Goal: Task Accomplishment & Management: Manage account settings

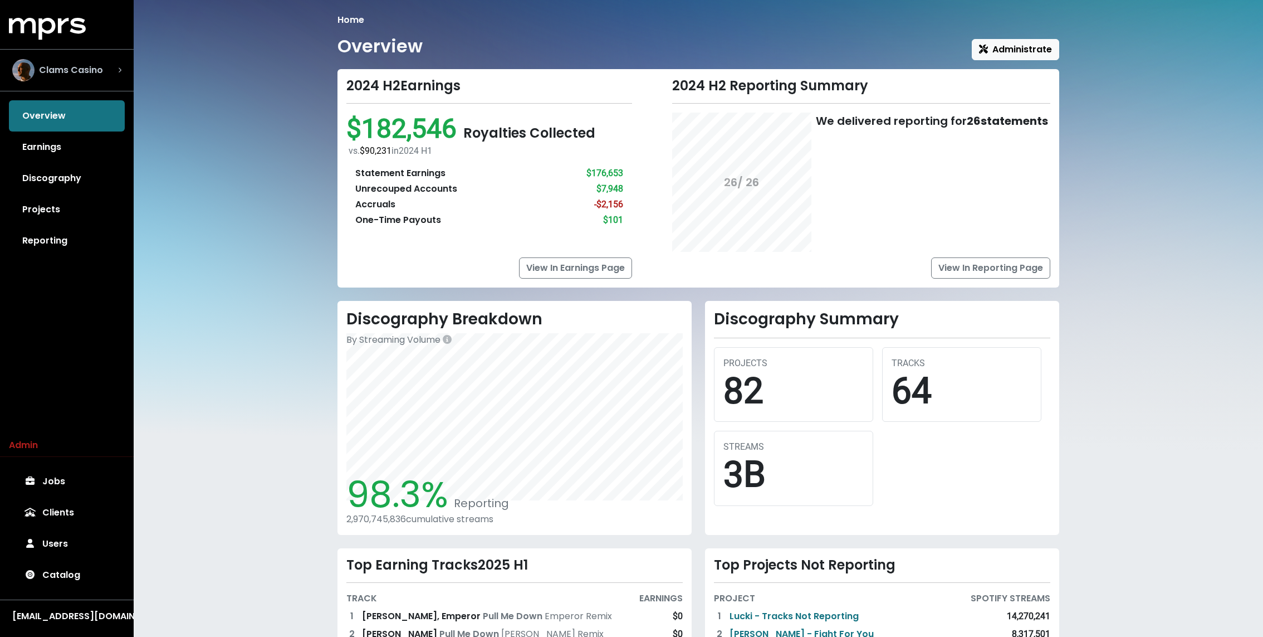
click at [97, 75] on span "Clams Casino" at bounding box center [71, 69] width 64 height 13
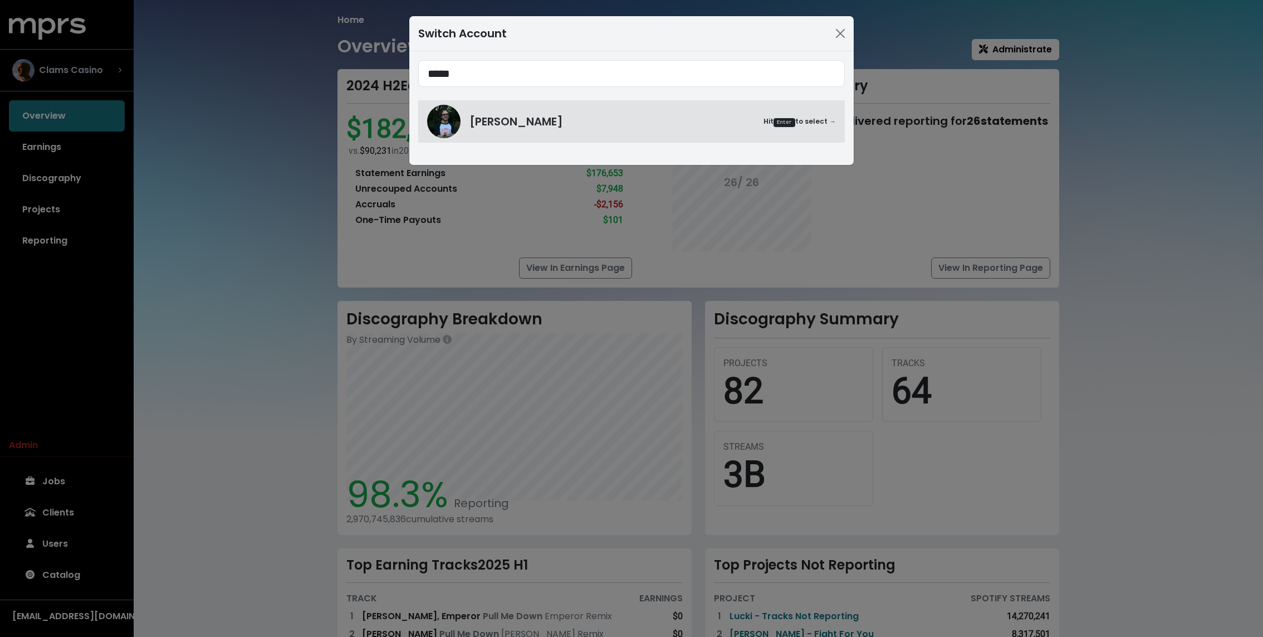
type input "*****"
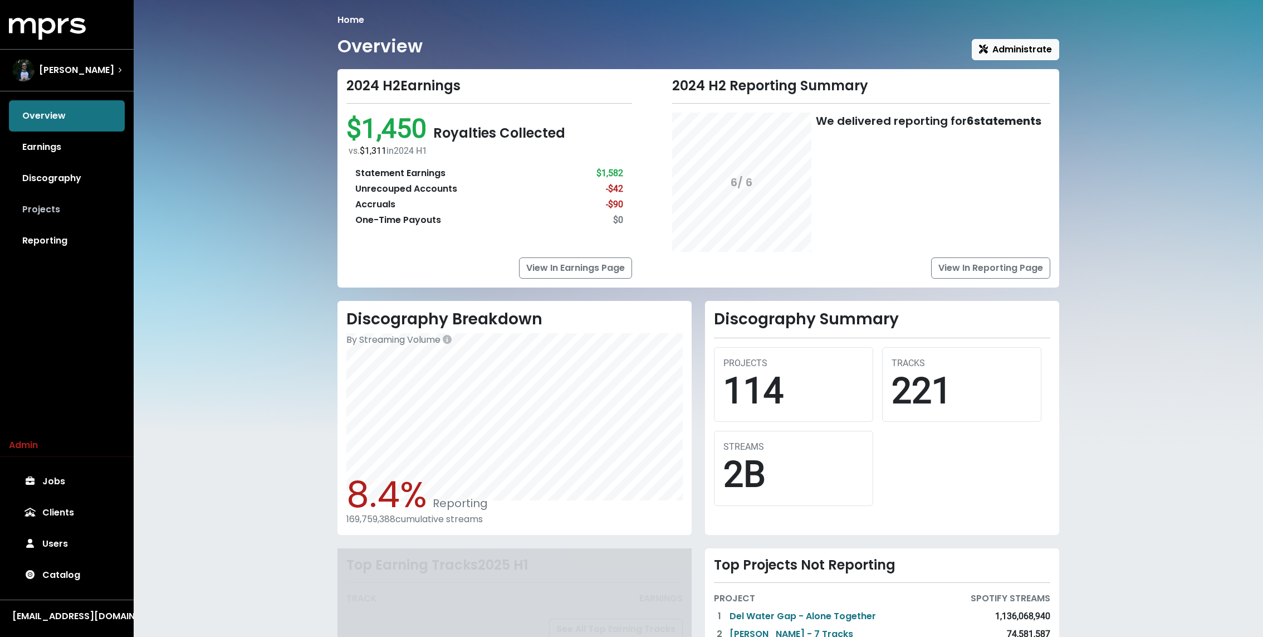
click at [49, 208] on link "Projects" at bounding box center [67, 209] width 116 height 31
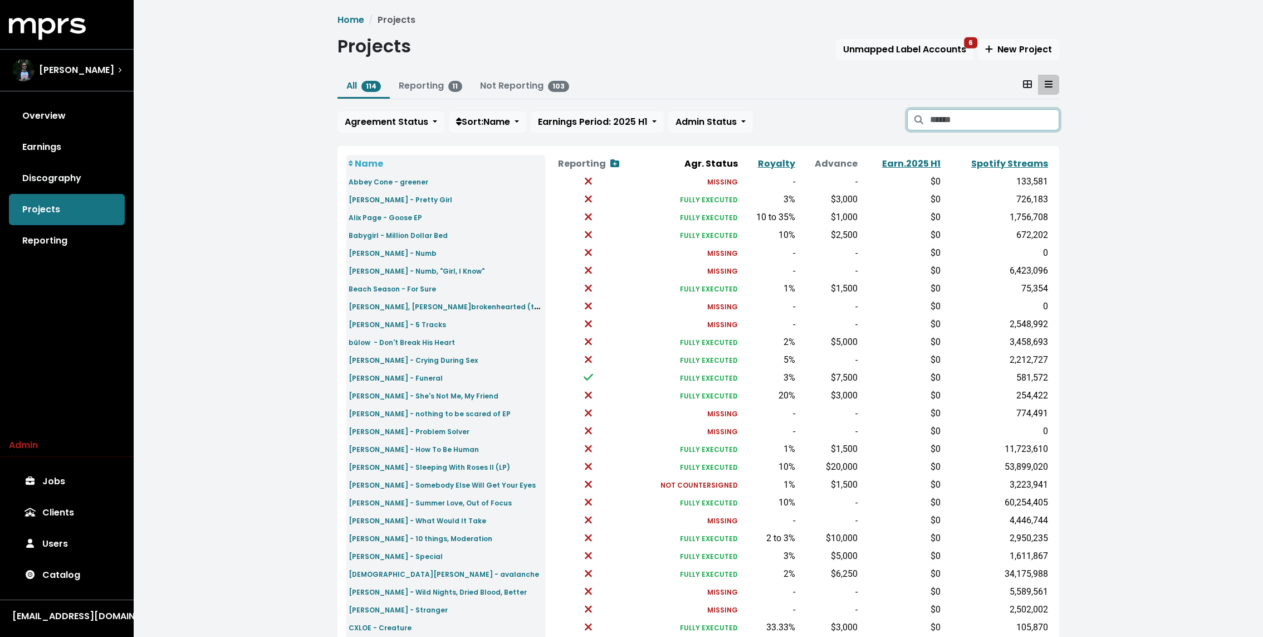
click at [968, 111] on input "Search projects" at bounding box center [994, 119] width 129 height 21
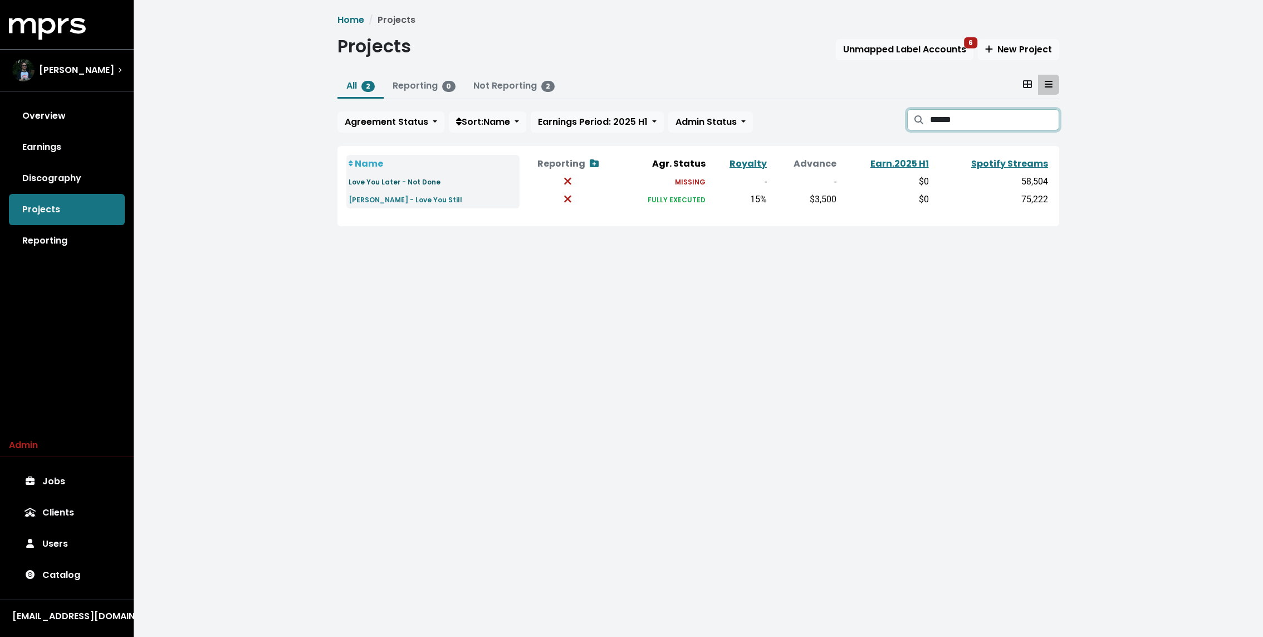
type input "******"
click at [374, 175] on link "Love You Later - Not Done" at bounding box center [395, 181] width 92 height 13
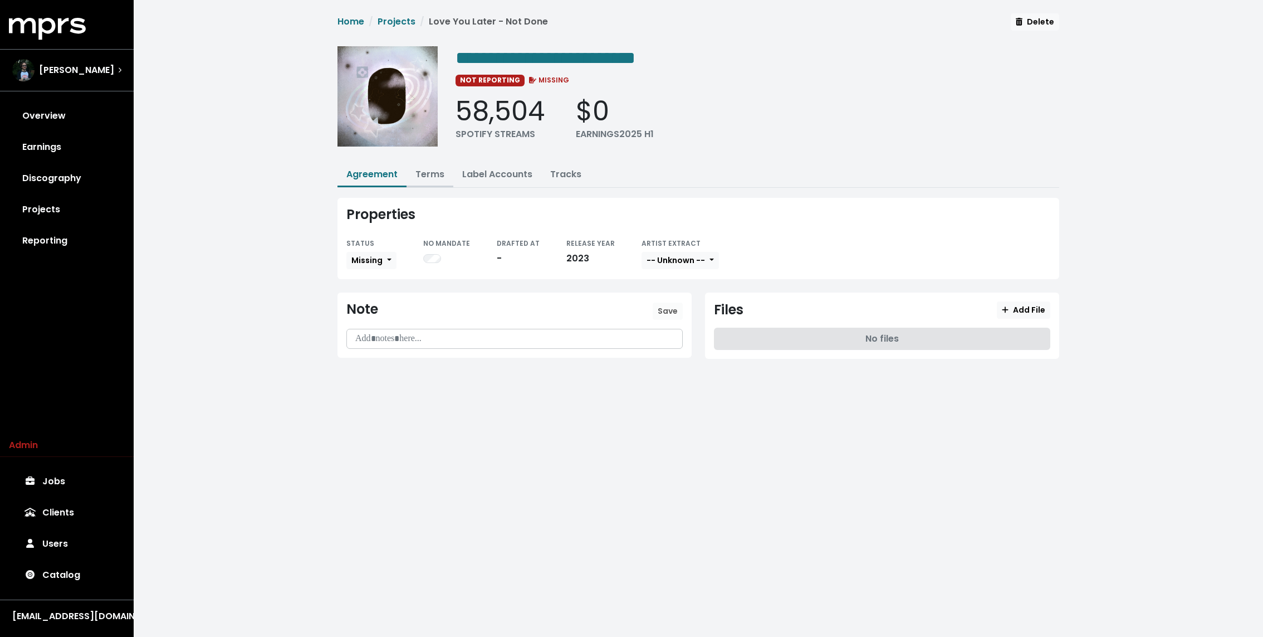
click at [430, 169] on link "Terms" at bounding box center [429, 174] width 29 height 13
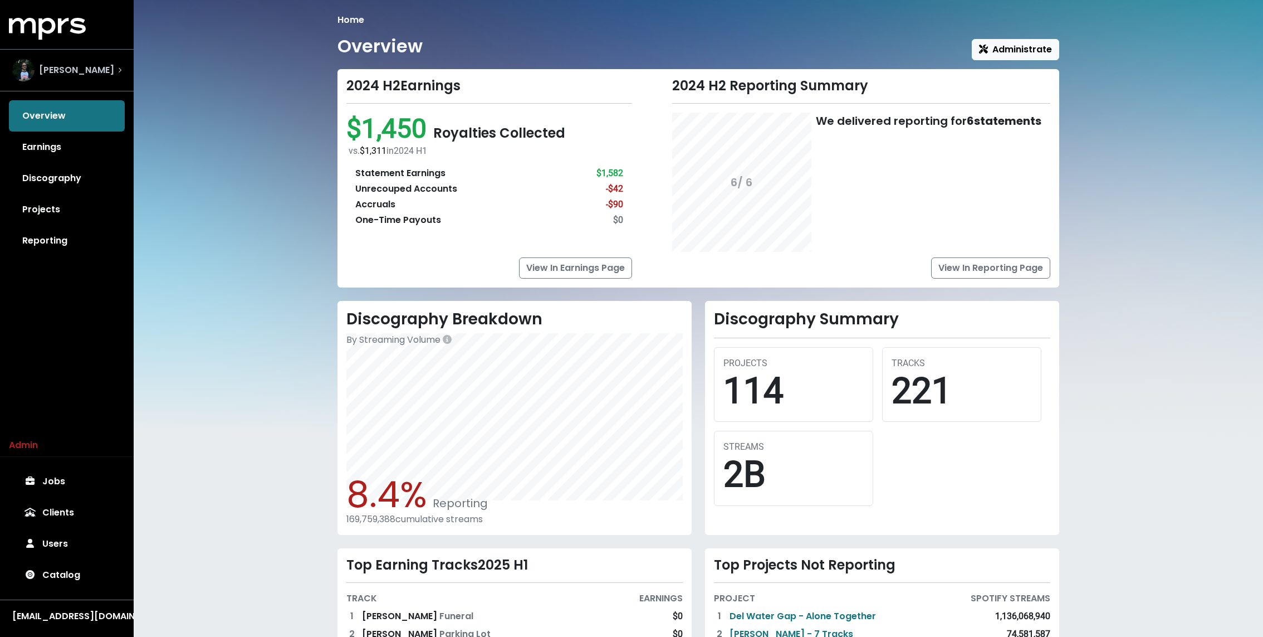
click at [85, 65] on span "Andy Seltzer" at bounding box center [76, 69] width 75 height 13
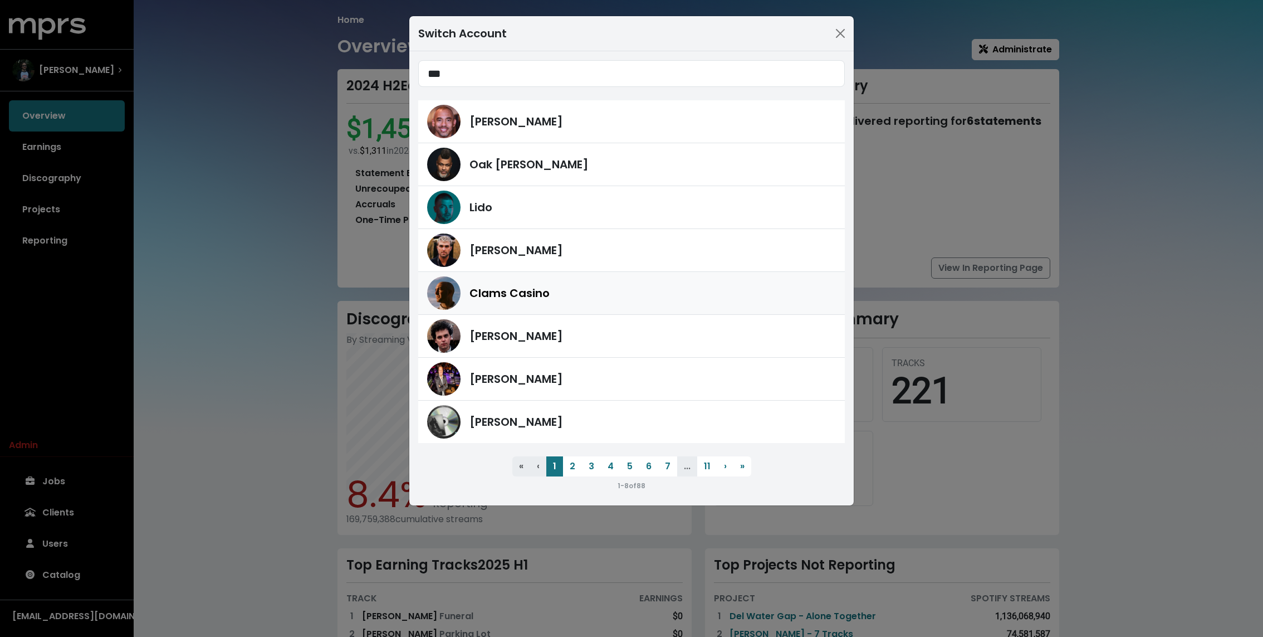
type input "****"
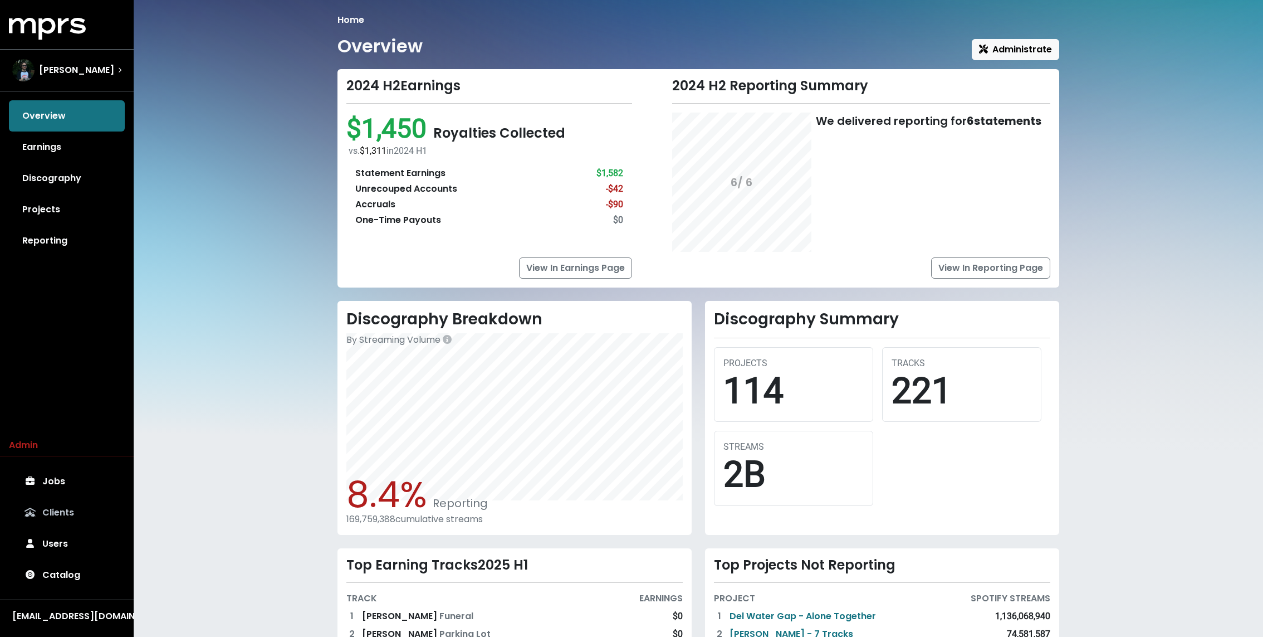
click at [57, 514] on link "Clients" at bounding box center [67, 512] width 116 height 31
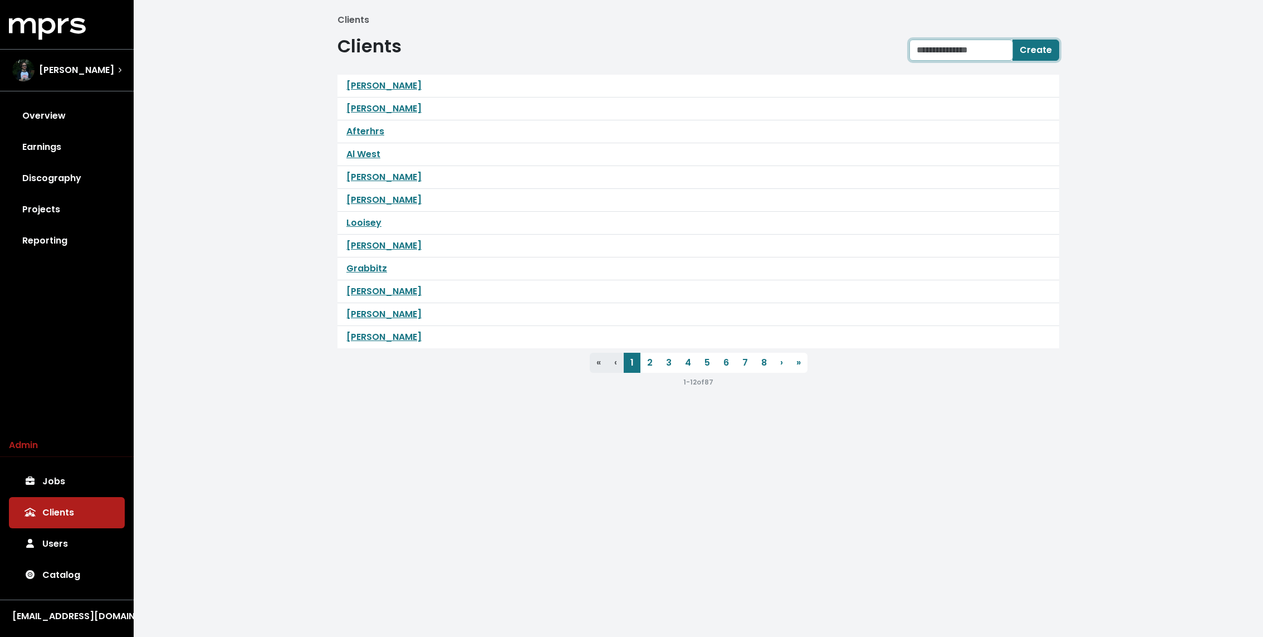
click at [927, 43] on input "text" at bounding box center [961, 50] width 104 height 21
type input "*********"
click at [1032, 48] on span "Create" at bounding box center [1036, 49] width 32 height 13
click at [360, 87] on link "Synthetic" at bounding box center [367, 85] width 43 height 13
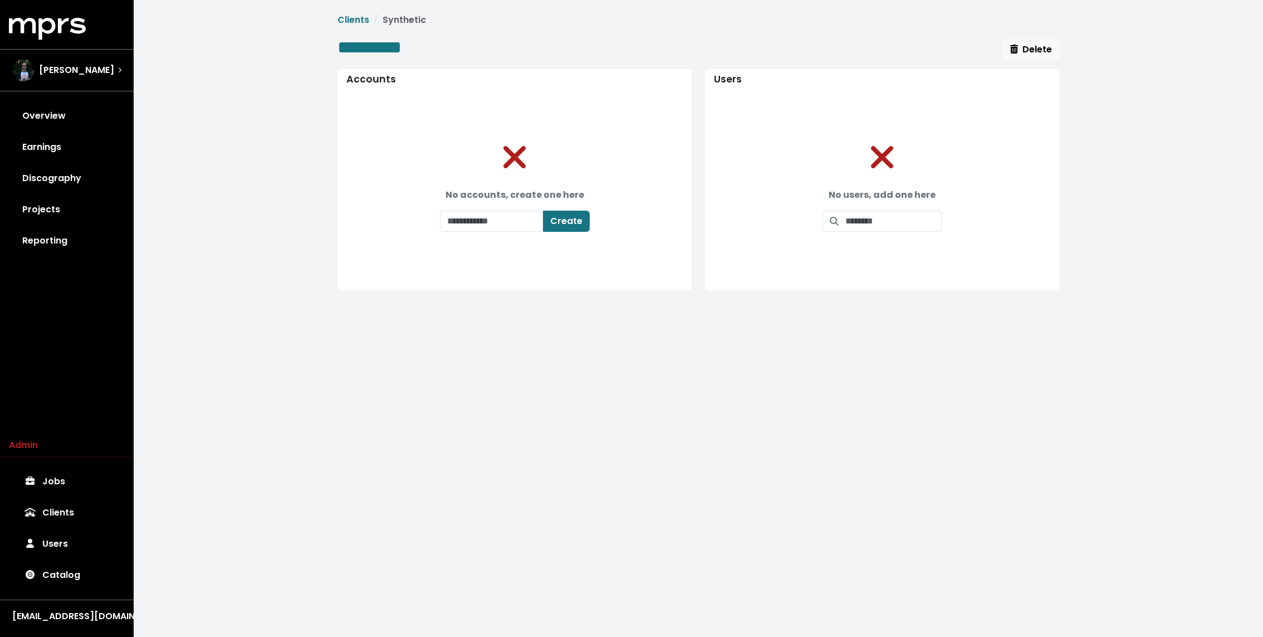
click at [510, 230] on div "No accounts, create one here Create" at bounding box center [515, 210] width 177 height 70
click at [510, 228] on input "text" at bounding box center [492, 220] width 104 height 21
type input "*********"
click at [550, 210] on button "Create" at bounding box center [573, 220] width 47 height 21
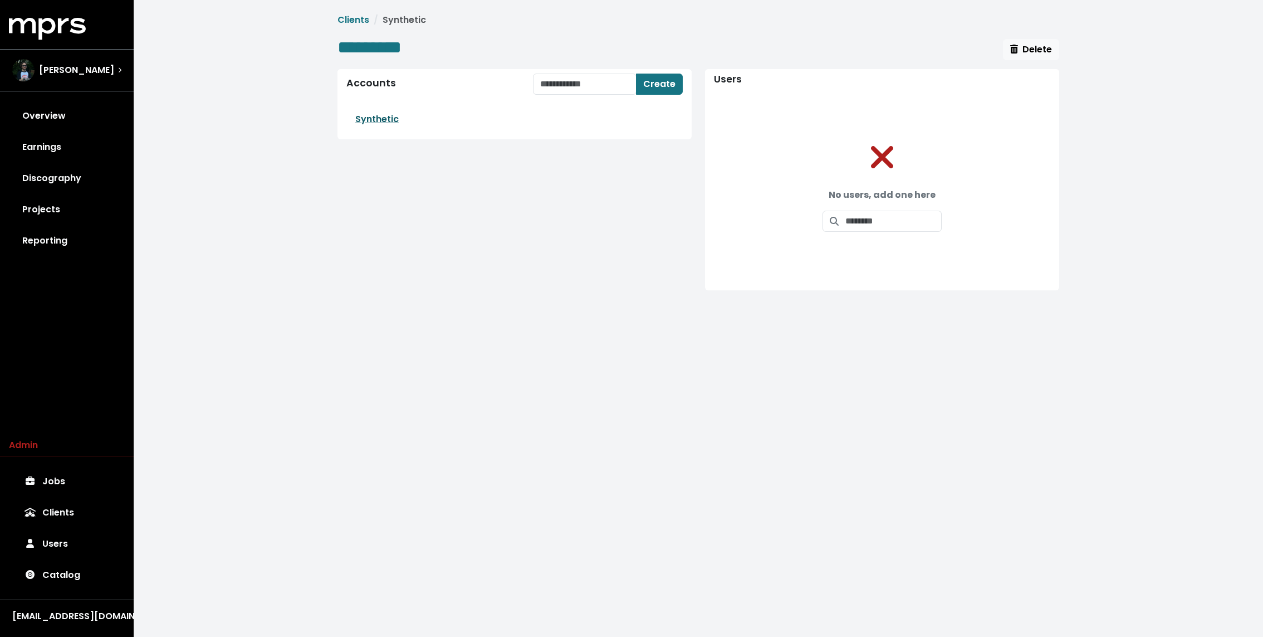
click at [366, 118] on link "Synthetic" at bounding box center [376, 118] width 43 height 13
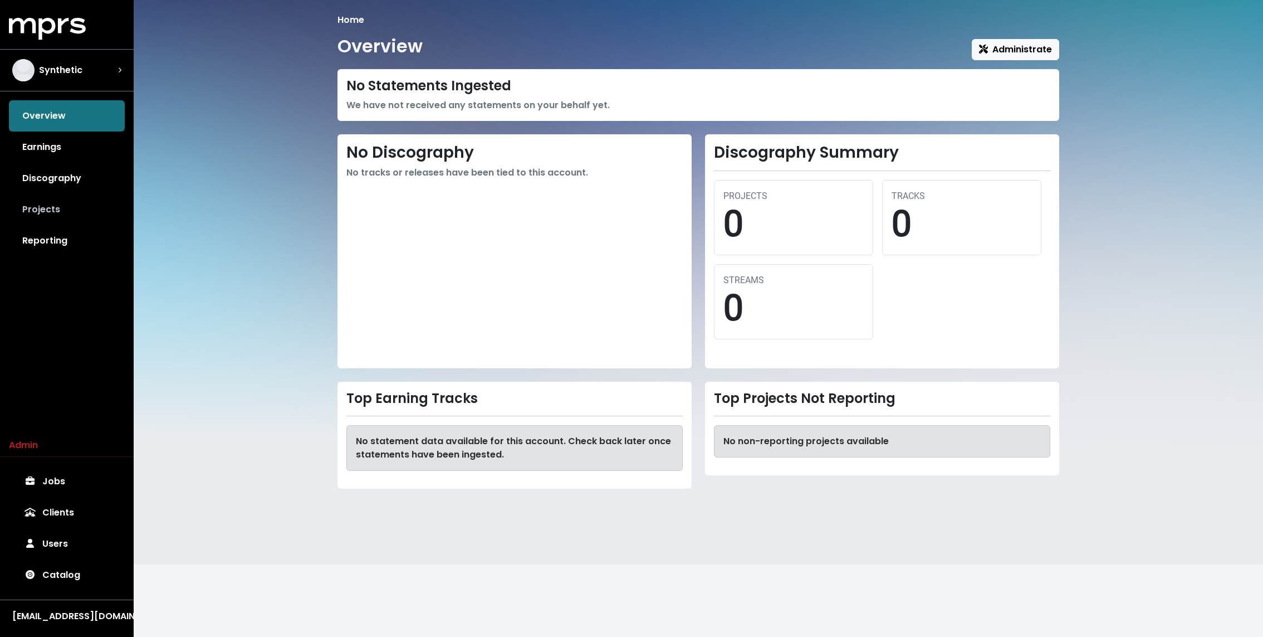
click at [63, 215] on link "Projects" at bounding box center [67, 209] width 116 height 31
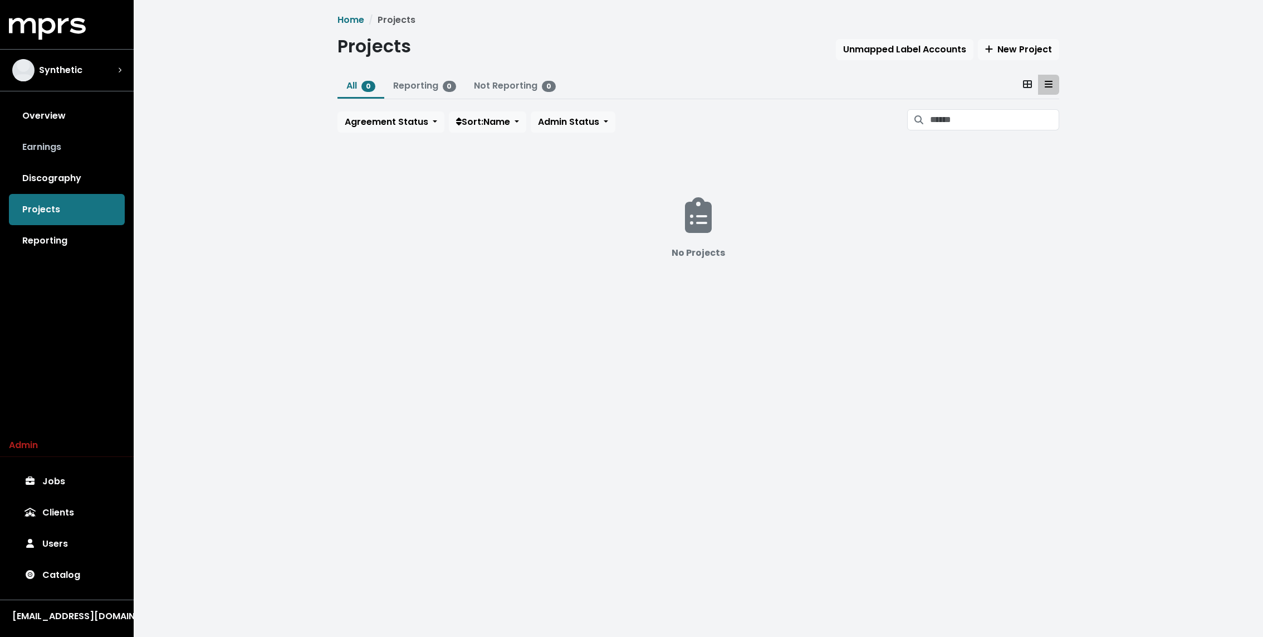
click at [56, 161] on link "Earnings" at bounding box center [67, 146] width 116 height 31
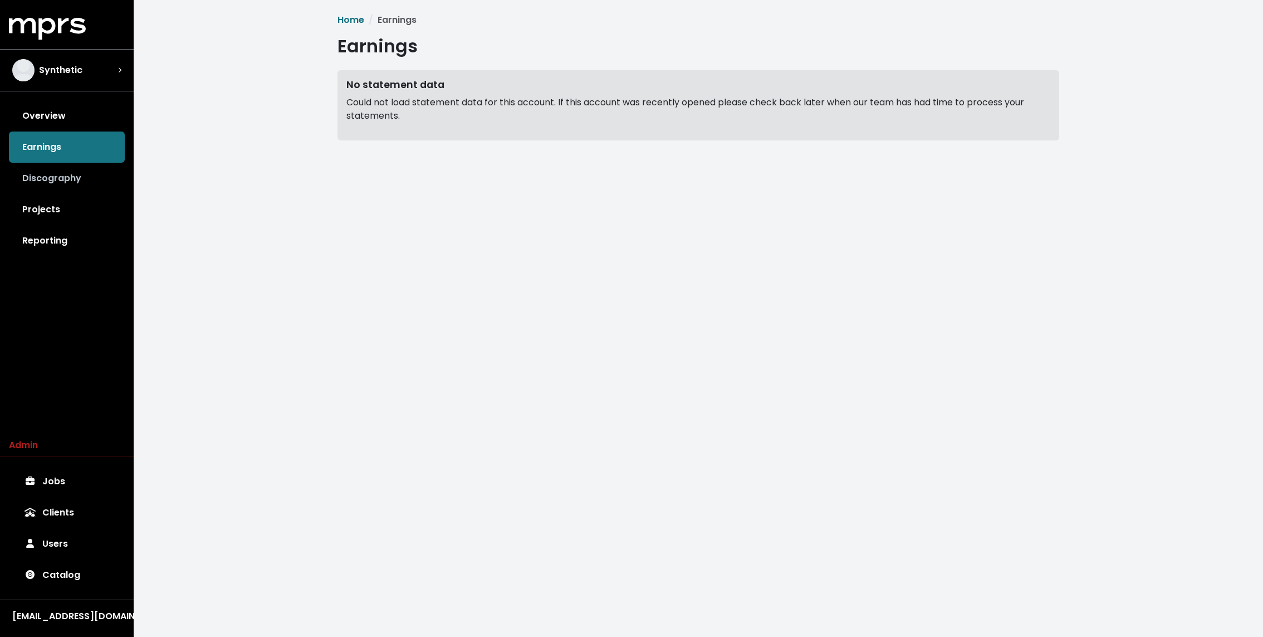
click at [46, 179] on link "Discography" at bounding box center [67, 178] width 116 height 31
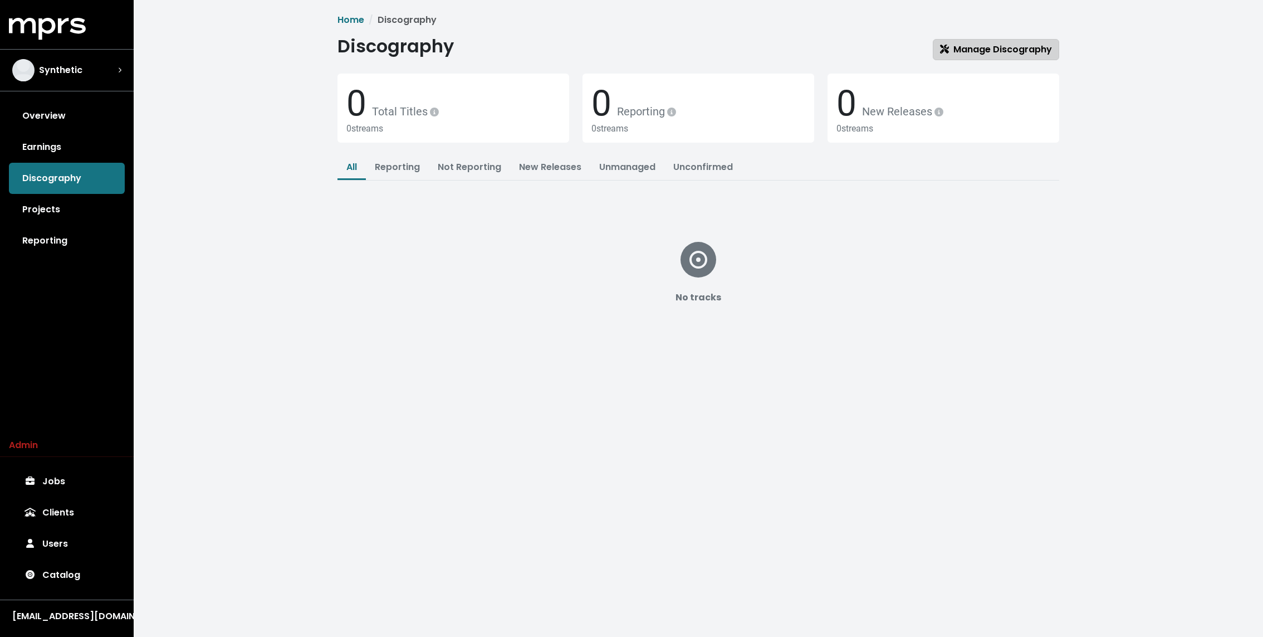
click at [962, 53] on span "Manage Discography" at bounding box center [996, 49] width 112 height 13
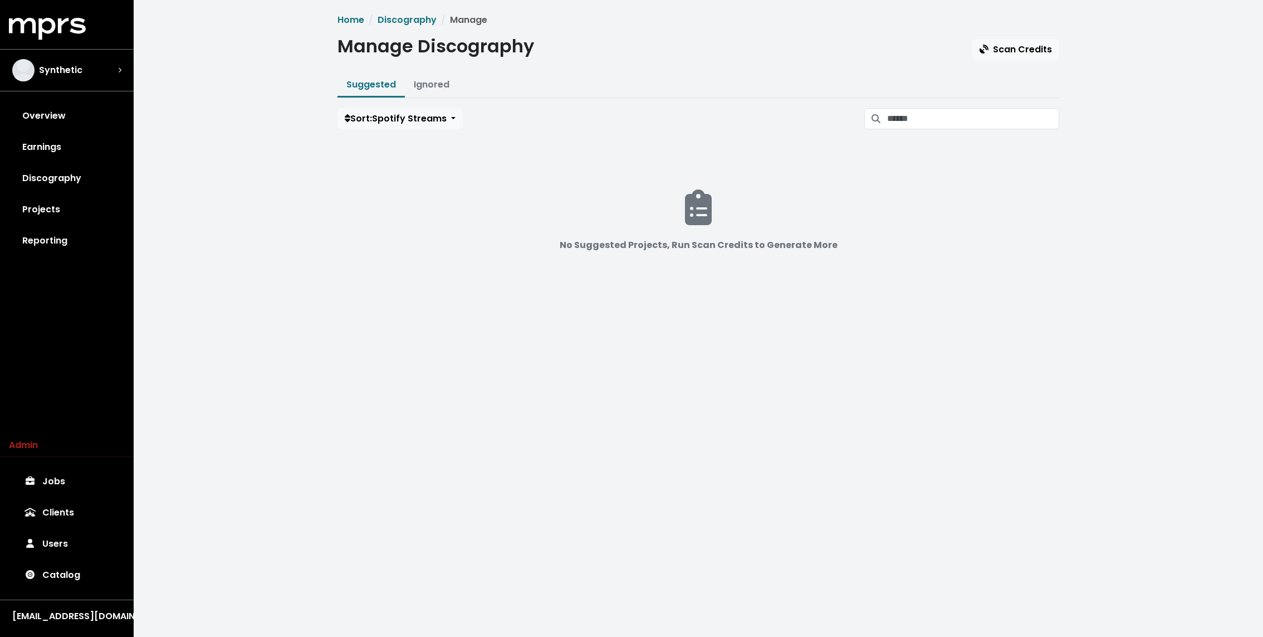
click at [1060, 43] on div "Home Discography Manage Manage Discography Scan Credits Suggested Ignored Sort:…" at bounding box center [698, 164] width 735 height 303
click at [1039, 45] on span "Scan Credits" at bounding box center [1016, 49] width 72 height 13
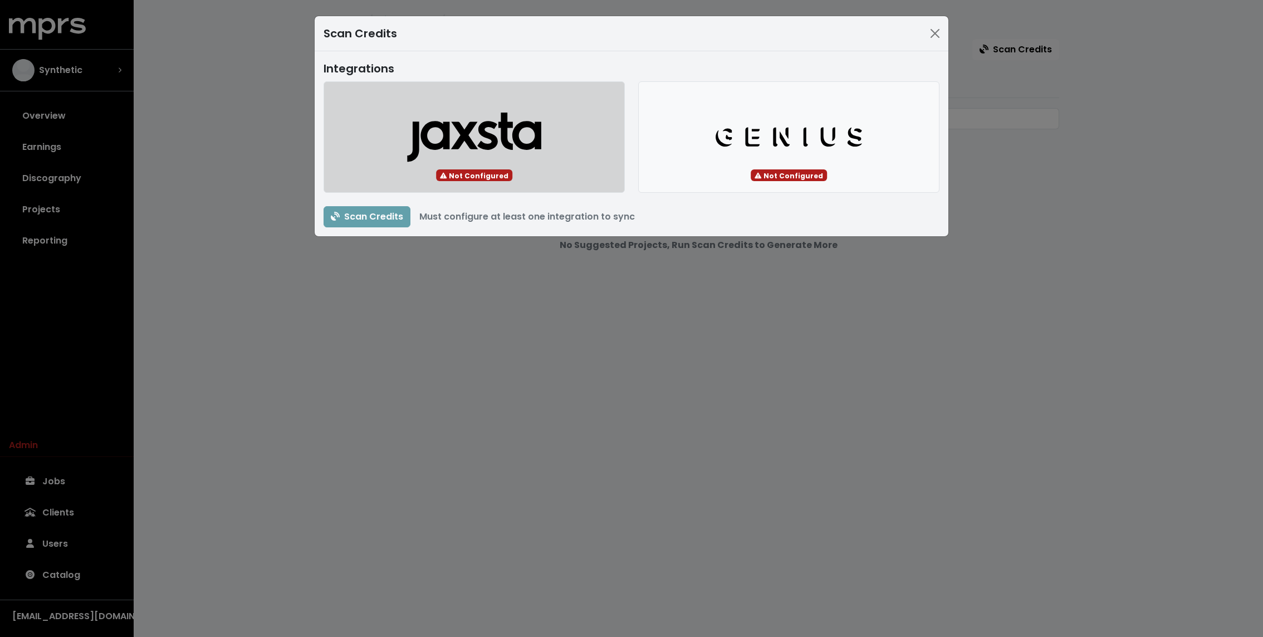
click at [574, 137] on button "Jaxsta Logo" at bounding box center [474, 136] width 301 height 111
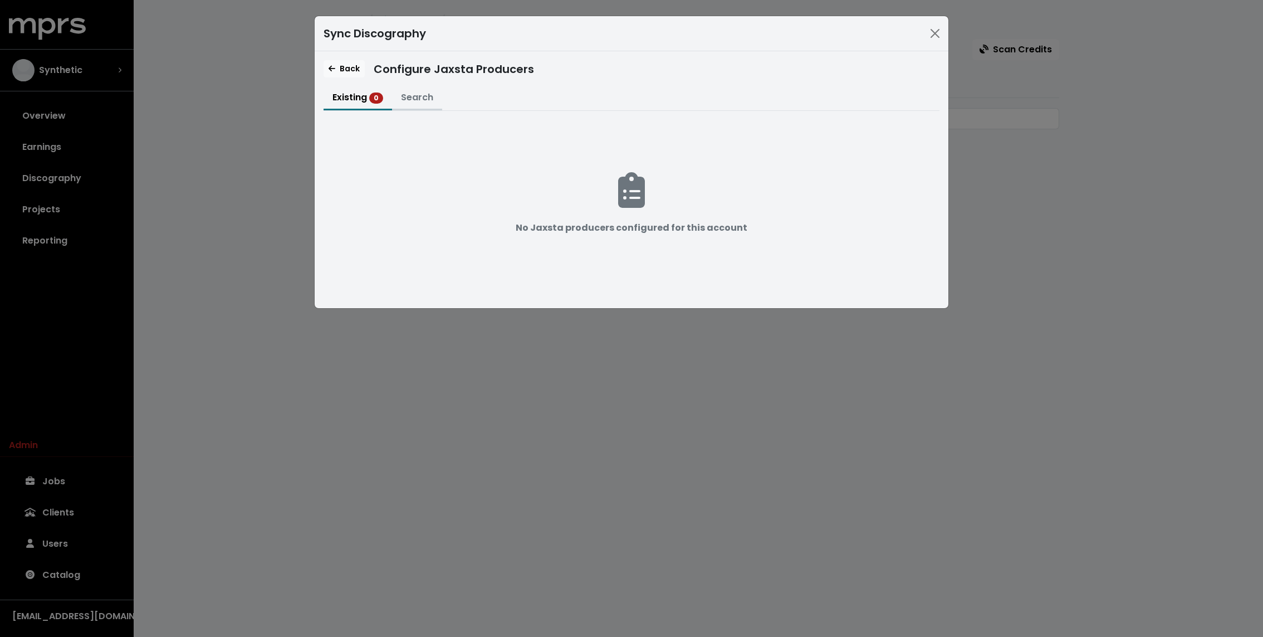
click at [420, 100] on button "Search" at bounding box center [417, 98] width 50 height 24
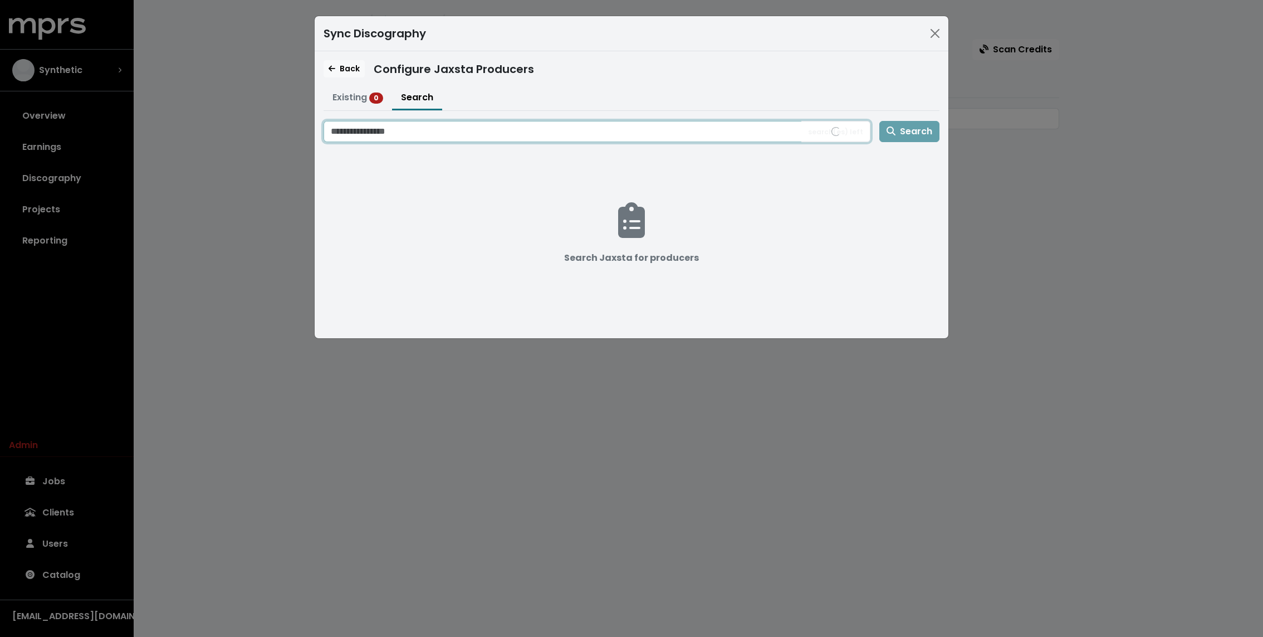
click at [415, 133] on input "Search jaxsta for producers" at bounding box center [563, 131] width 478 height 21
type input "*********"
click at [879, 121] on button "Search" at bounding box center [909, 131] width 60 height 21
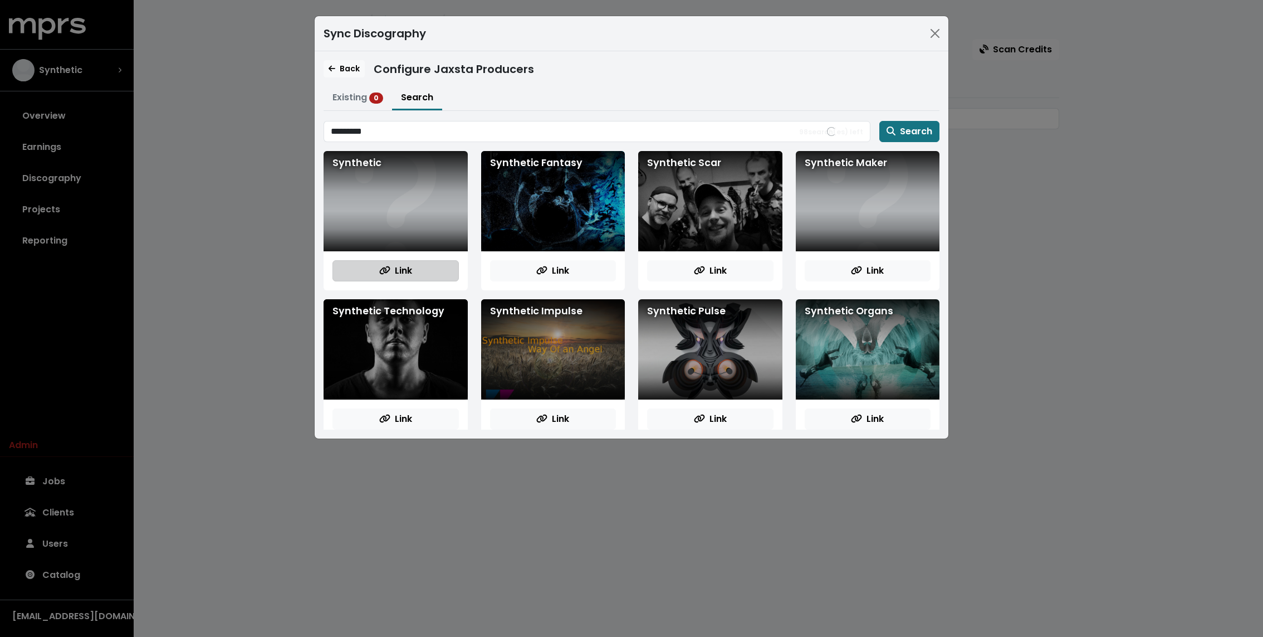
click at [405, 269] on span "Link" at bounding box center [395, 270] width 33 height 13
click at [355, 61] on button "Back" at bounding box center [344, 68] width 41 height 17
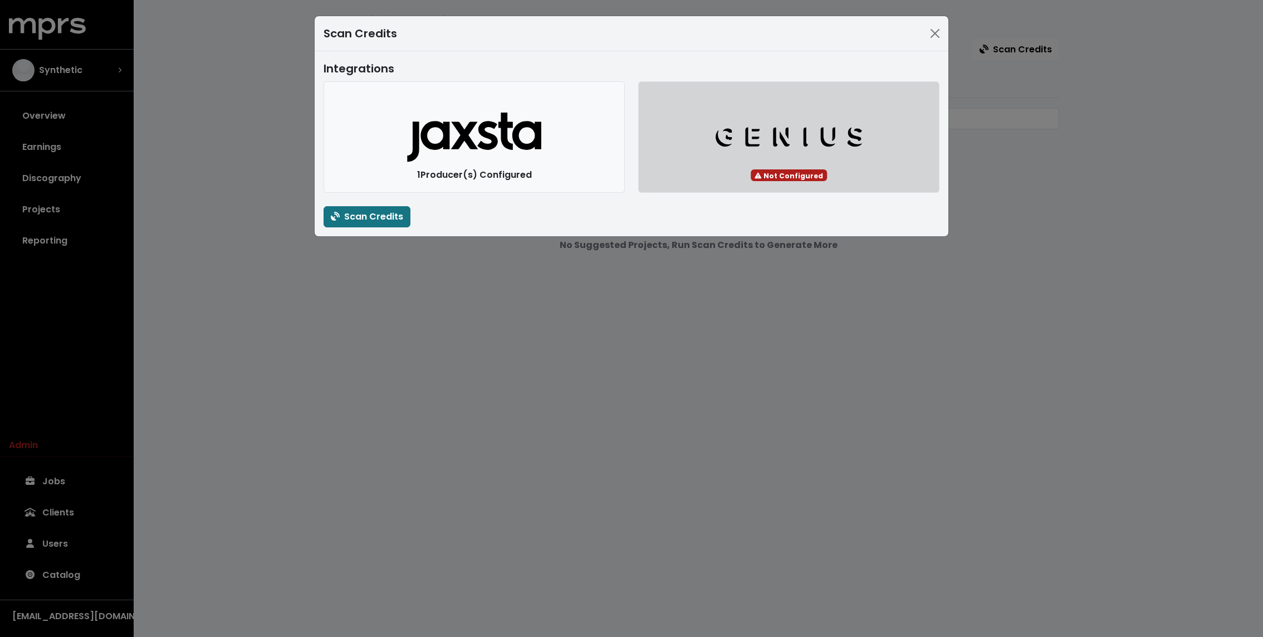
click at [772, 121] on button "Genius Logo" at bounding box center [788, 136] width 301 height 111
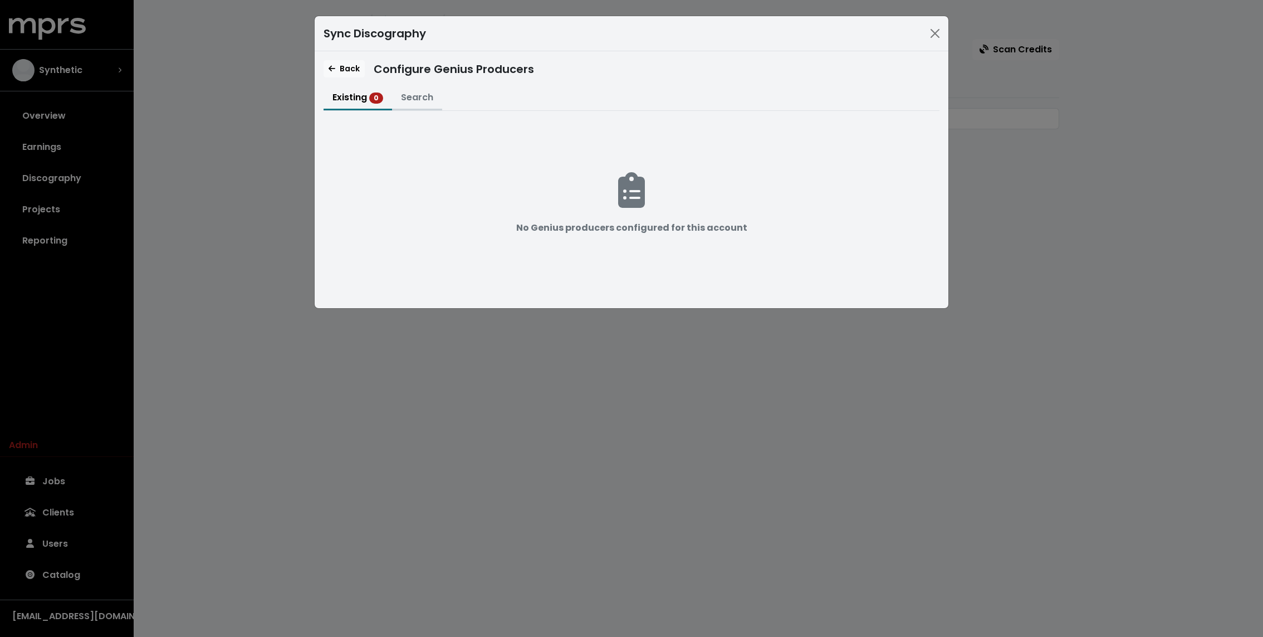
click at [417, 90] on button "Search" at bounding box center [417, 98] width 50 height 24
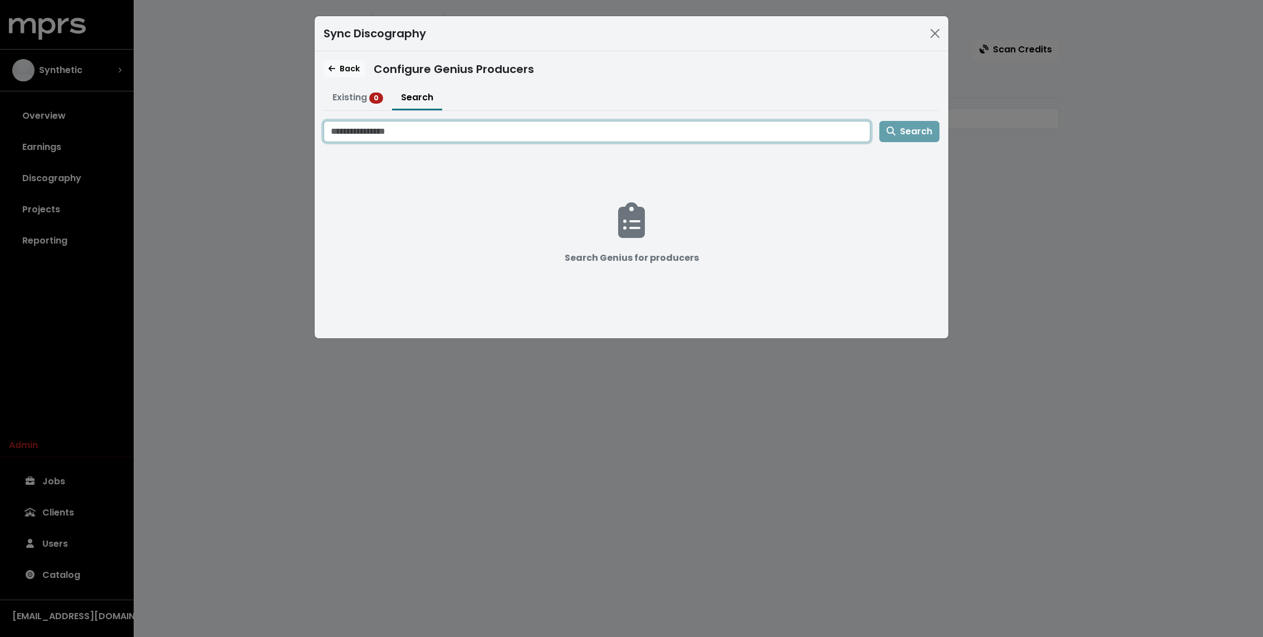
click at [415, 135] on input "Search genius for producers" at bounding box center [597, 131] width 547 height 21
type input "*********"
click at [879, 121] on button "Search" at bounding box center [909, 131] width 60 height 21
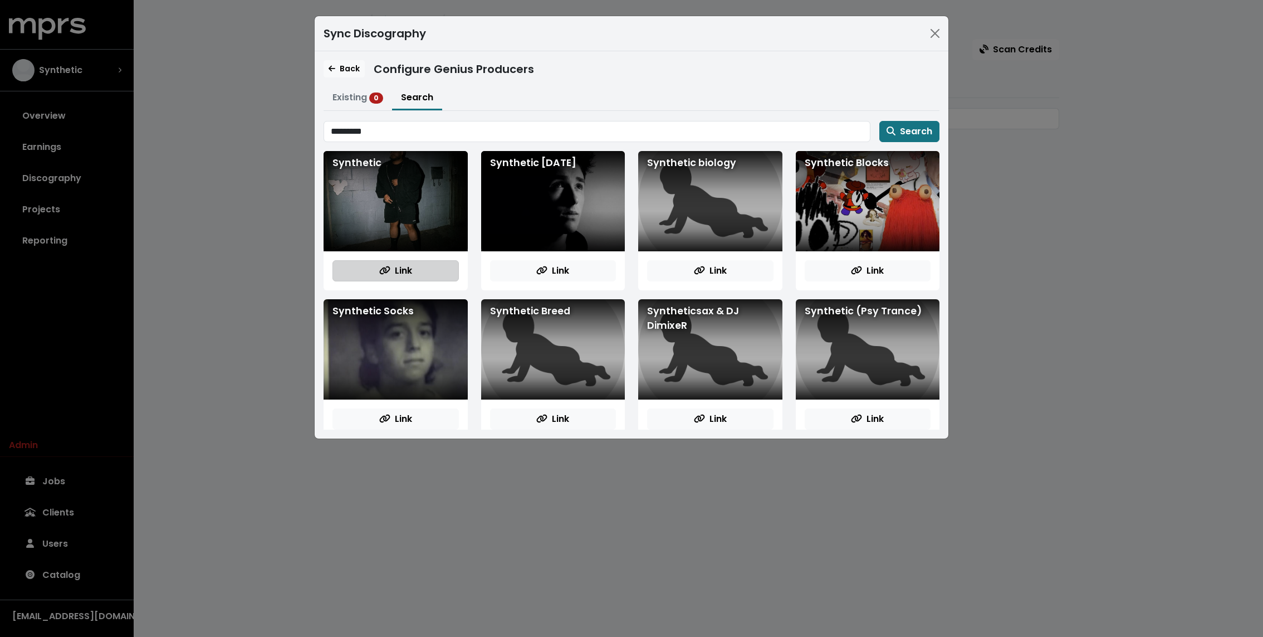
click at [412, 267] on span "Link" at bounding box center [395, 270] width 33 height 13
click at [341, 67] on span "Back" at bounding box center [344, 68] width 31 height 11
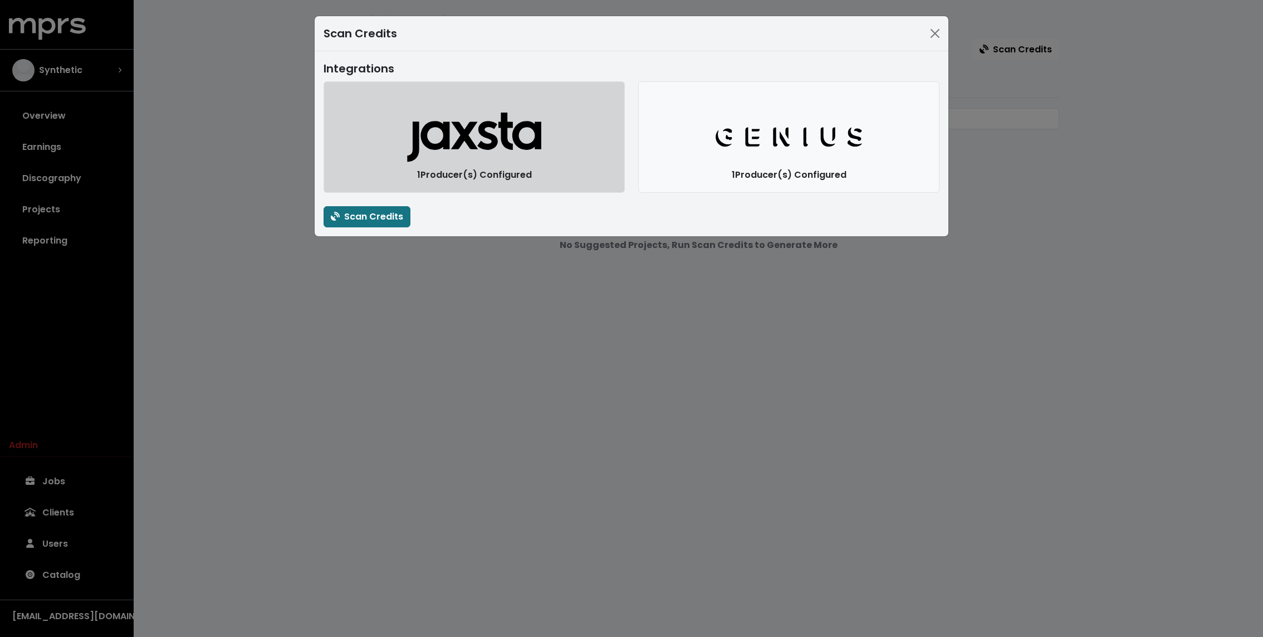
click at [387, 150] on button "Jaxsta Logo" at bounding box center [474, 136] width 301 height 111
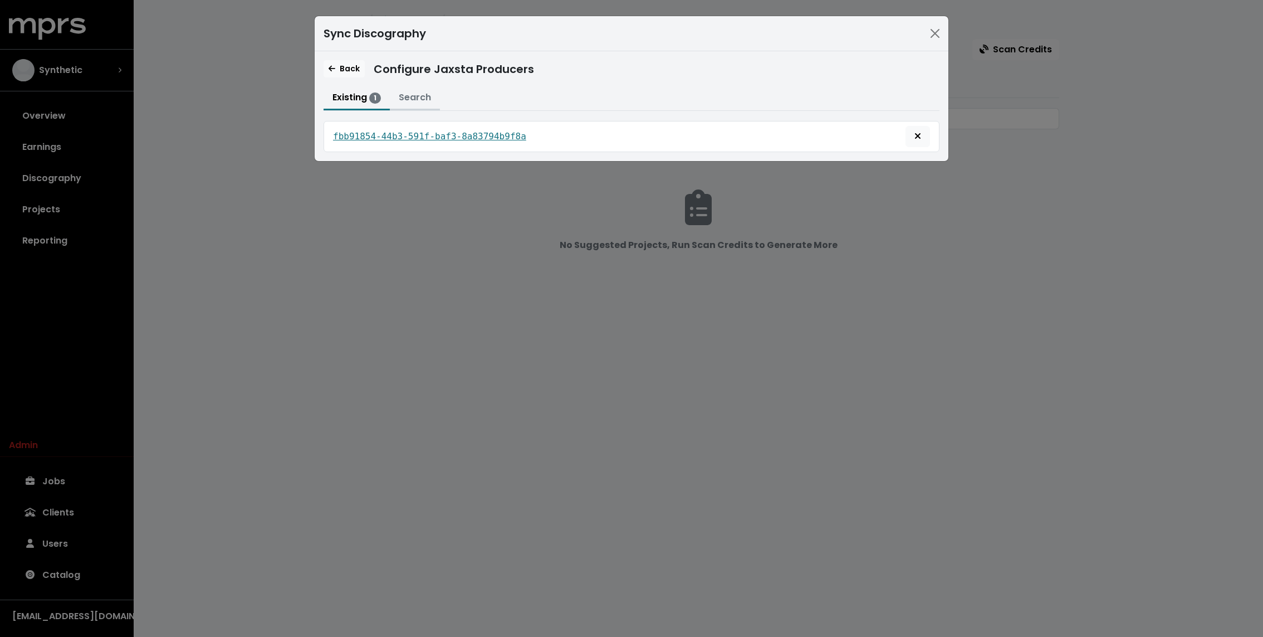
click at [404, 97] on button "Search" at bounding box center [415, 98] width 50 height 24
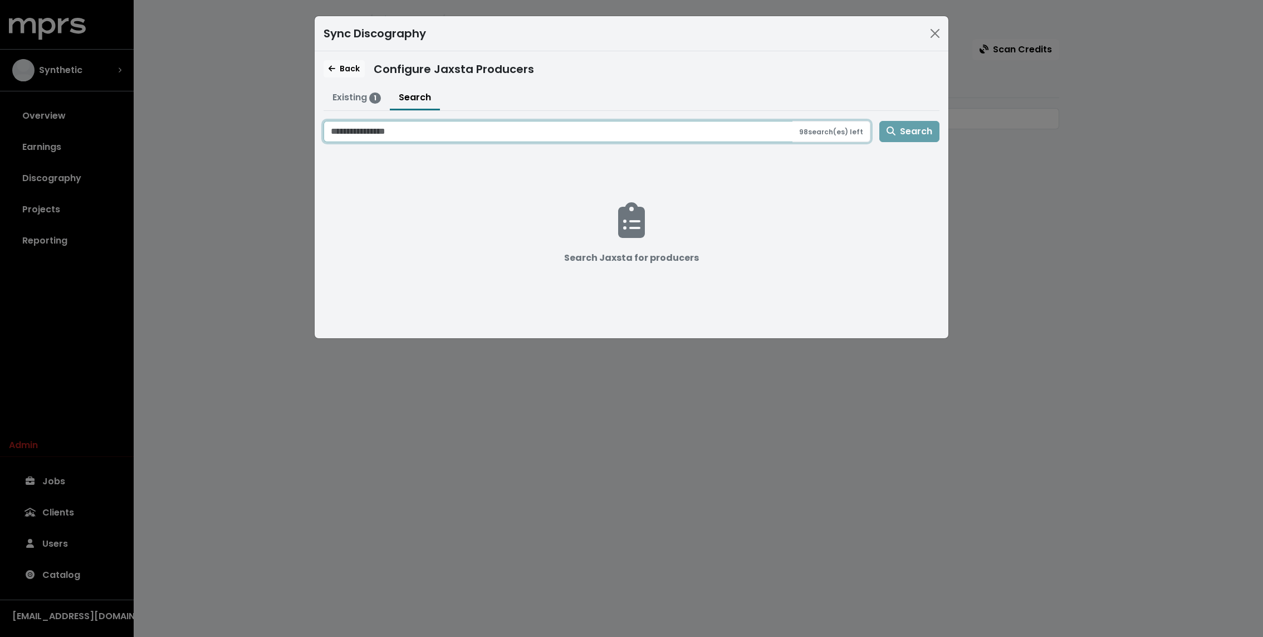
click at [414, 124] on input "Search jaxsta for producers" at bounding box center [558, 131] width 469 height 21
type input "**********"
click at [879, 121] on button "Search" at bounding box center [909, 131] width 60 height 21
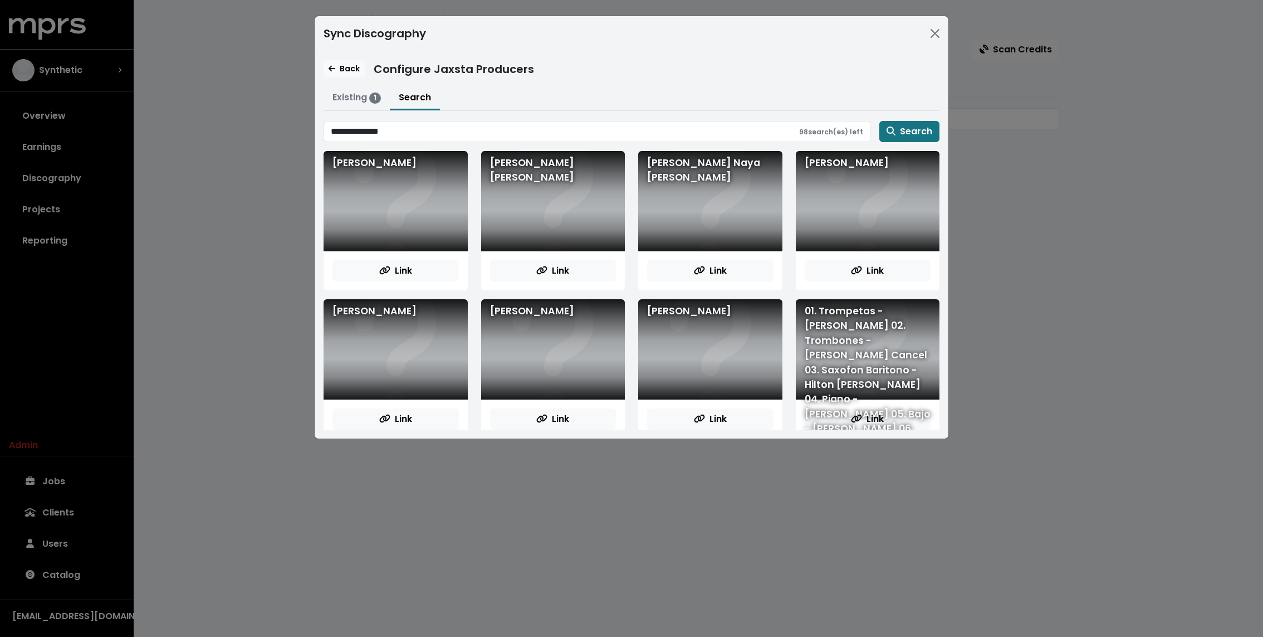
click at [371, 166] on div "Javier Macías Mercado" at bounding box center [396, 201] width 144 height 100
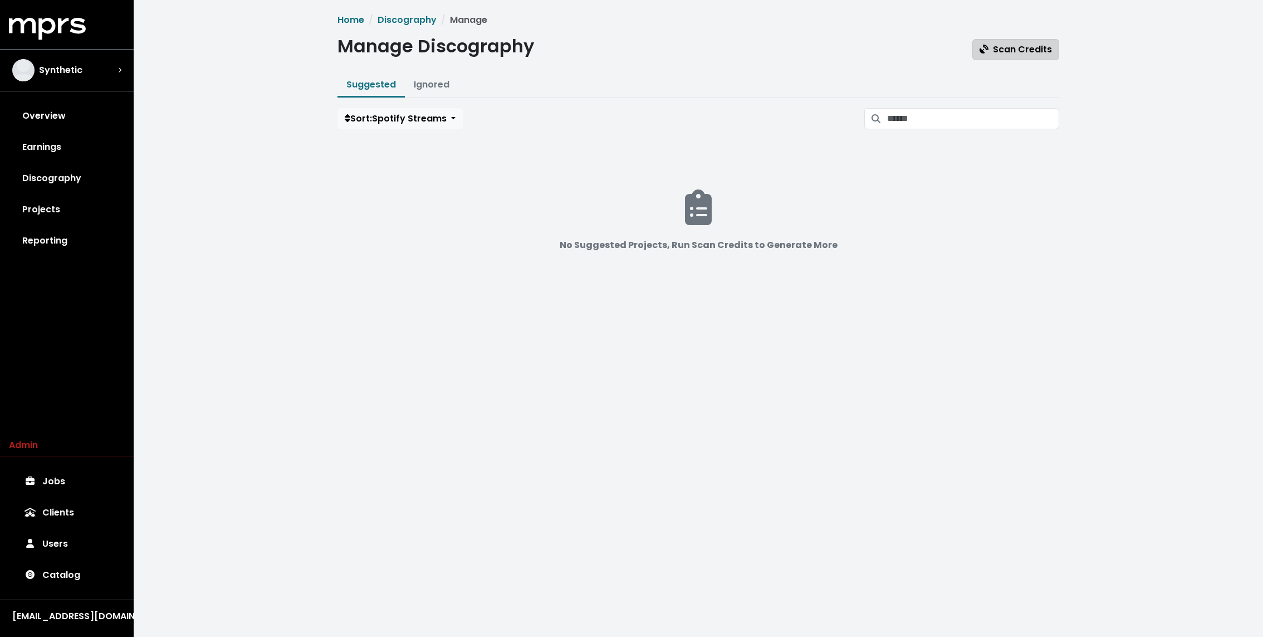
click at [1032, 44] on span "Scan Credits" at bounding box center [1016, 49] width 72 height 13
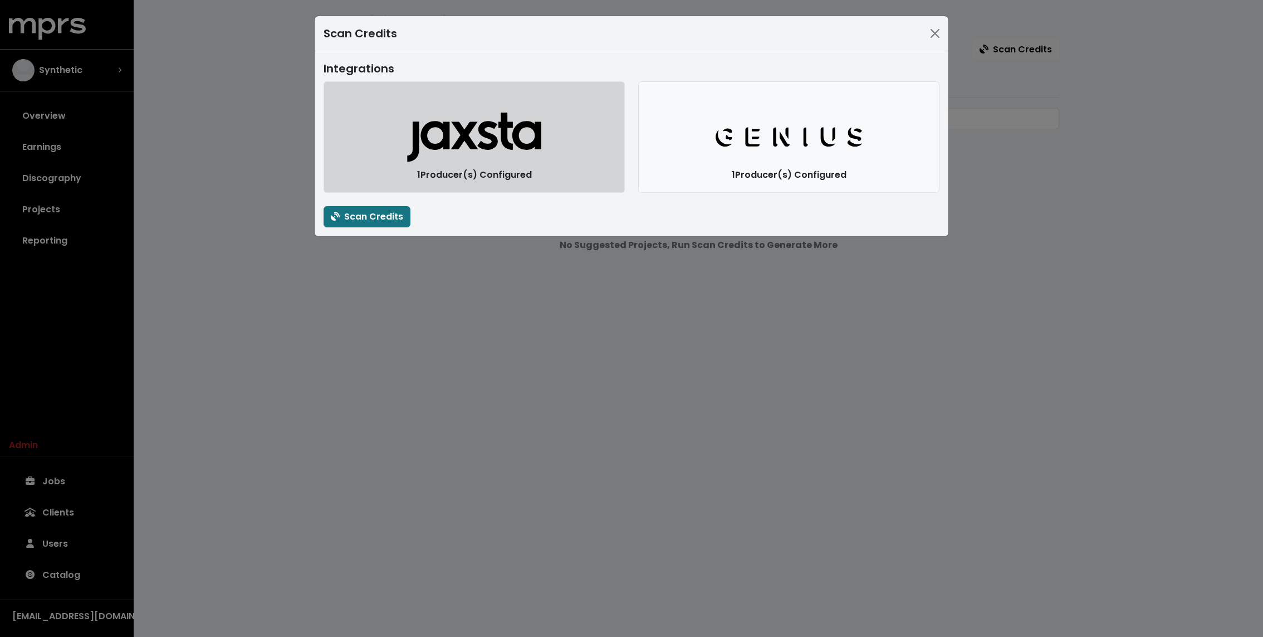
click at [417, 150] on icon "button" at bounding box center [475, 141] width 134 height 41
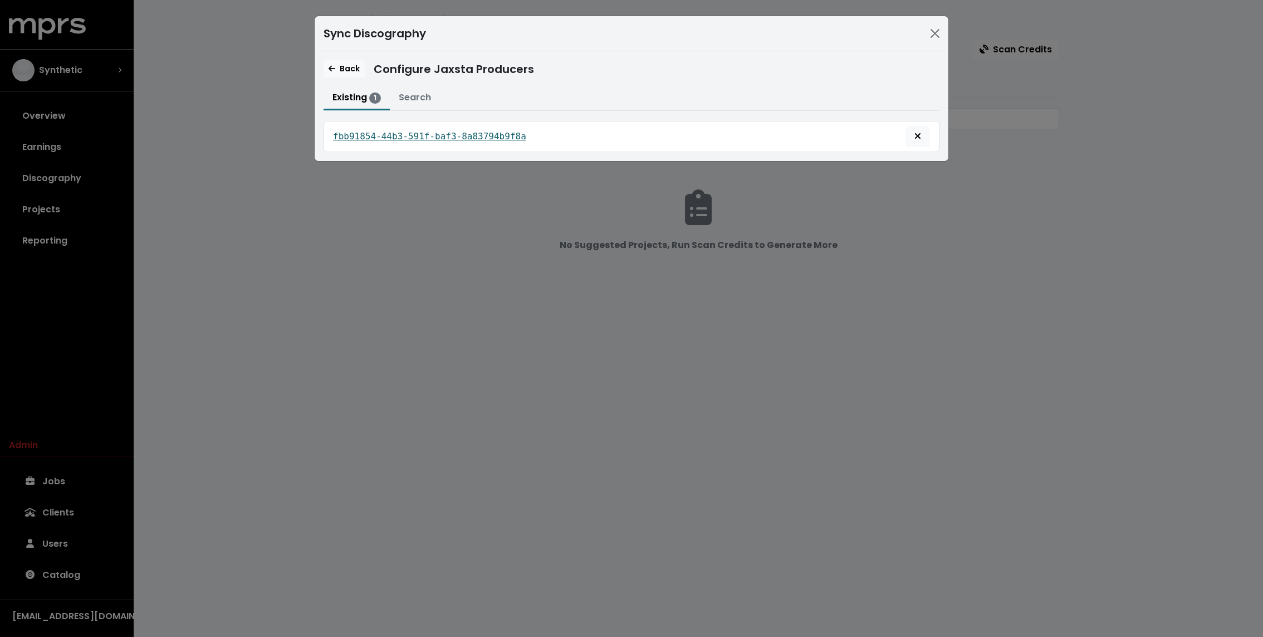
click at [401, 133] on tt "fbb91854-44b3-591f-baf3-8a83794b9f8a" at bounding box center [429, 136] width 193 height 11
click at [329, 73] on span "Back" at bounding box center [344, 68] width 31 height 11
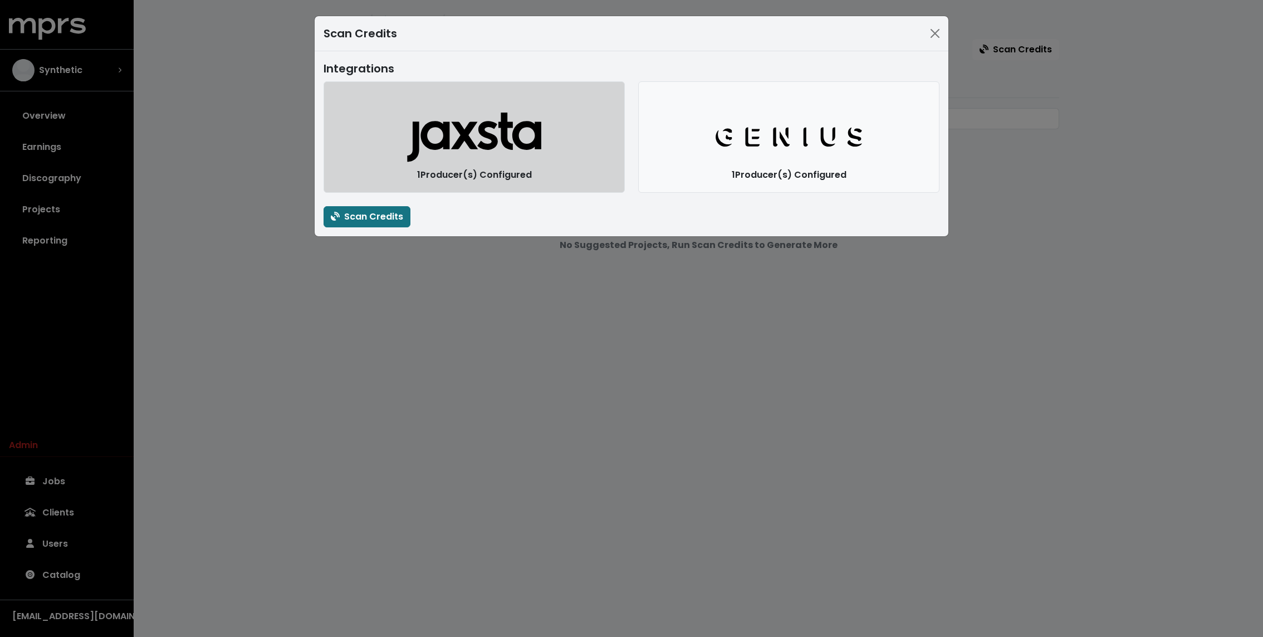
click at [400, 143] on button "Jaxsta Logo" at bounding box center [474, 136] width 301 height 111
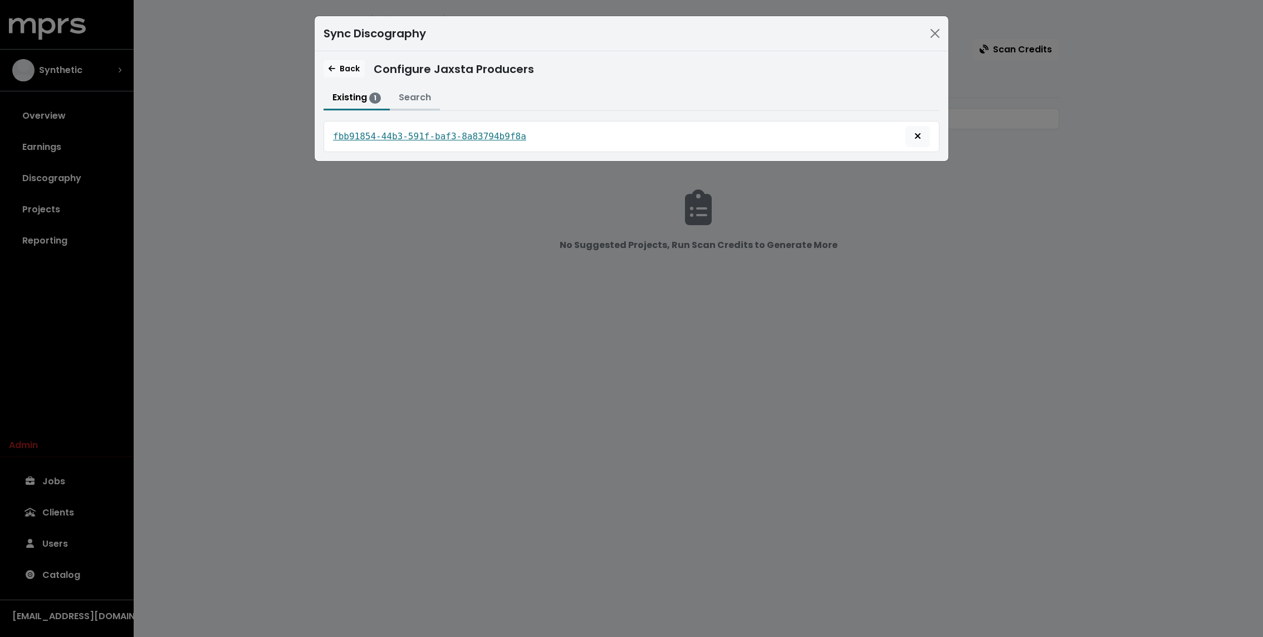
click at [403, 91] on button "Search" at bounding box center [415, 98] width 50 height 24
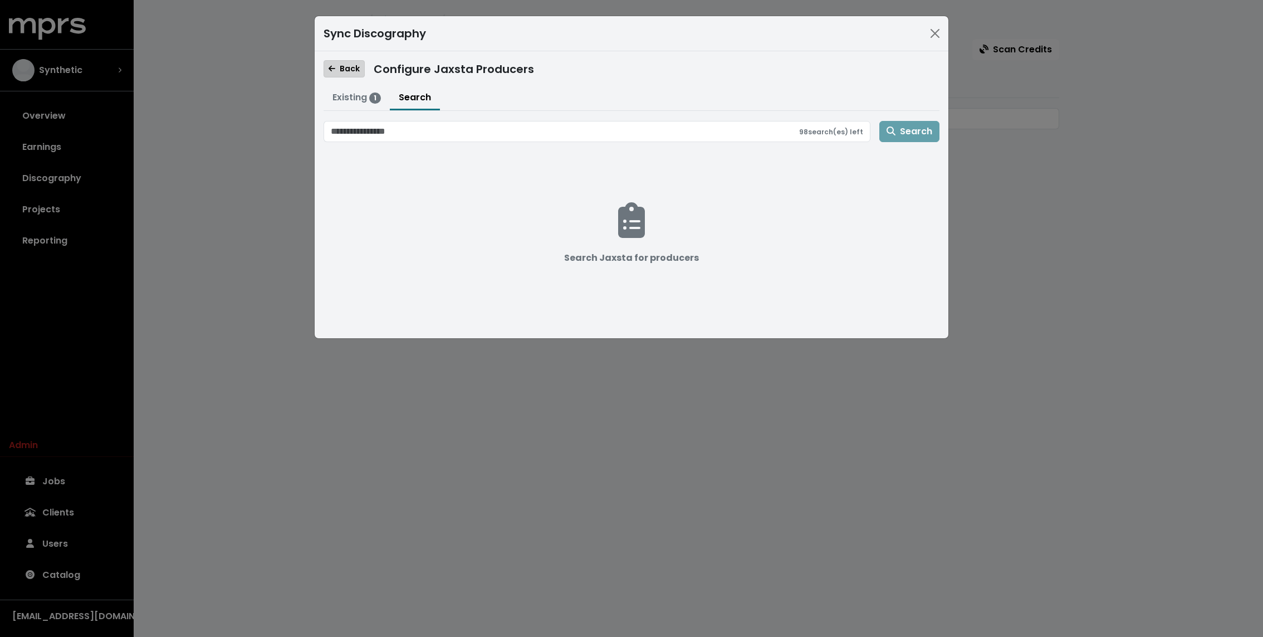
click at [345, 69] on span "Back" at bounding box center [344, 68] width 31 height 11
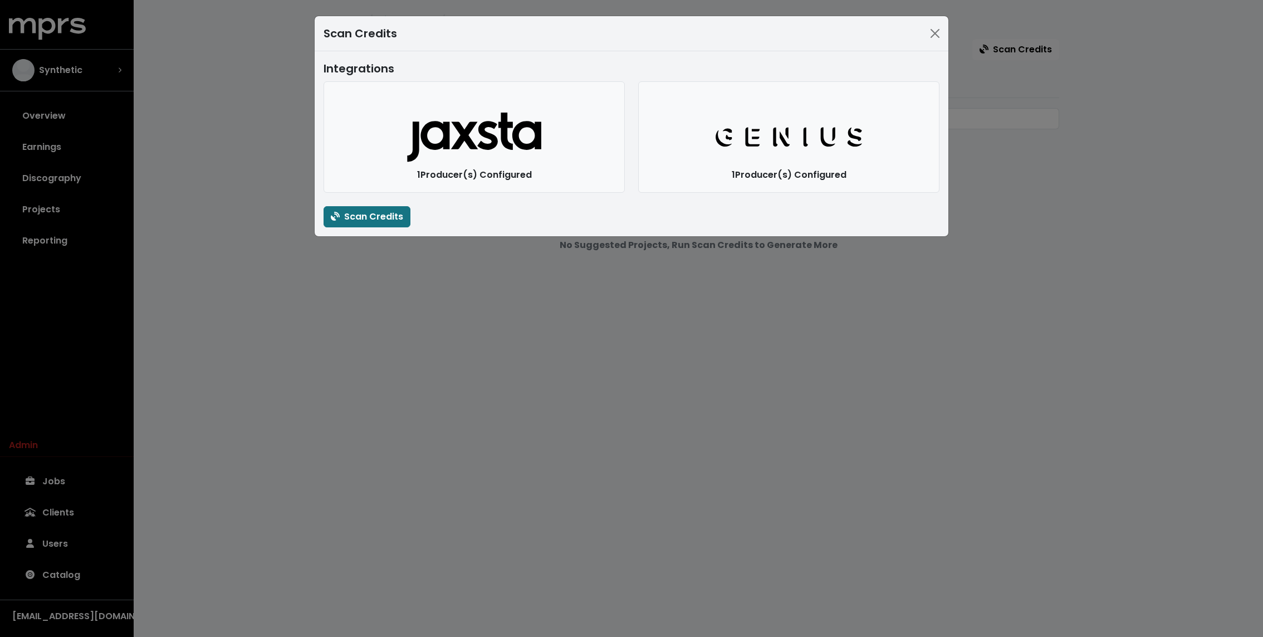
click at [345, 69] on div "Integrations" at bounding box center [632, 68] width 616 height 17
click at [265, 154] on div "Scan Credits Integrations Jaxsta Logo 1 Producer(s) Configured Genius Logo 1 Pr…" at bounding box center [631, 318] width 1263 height 637
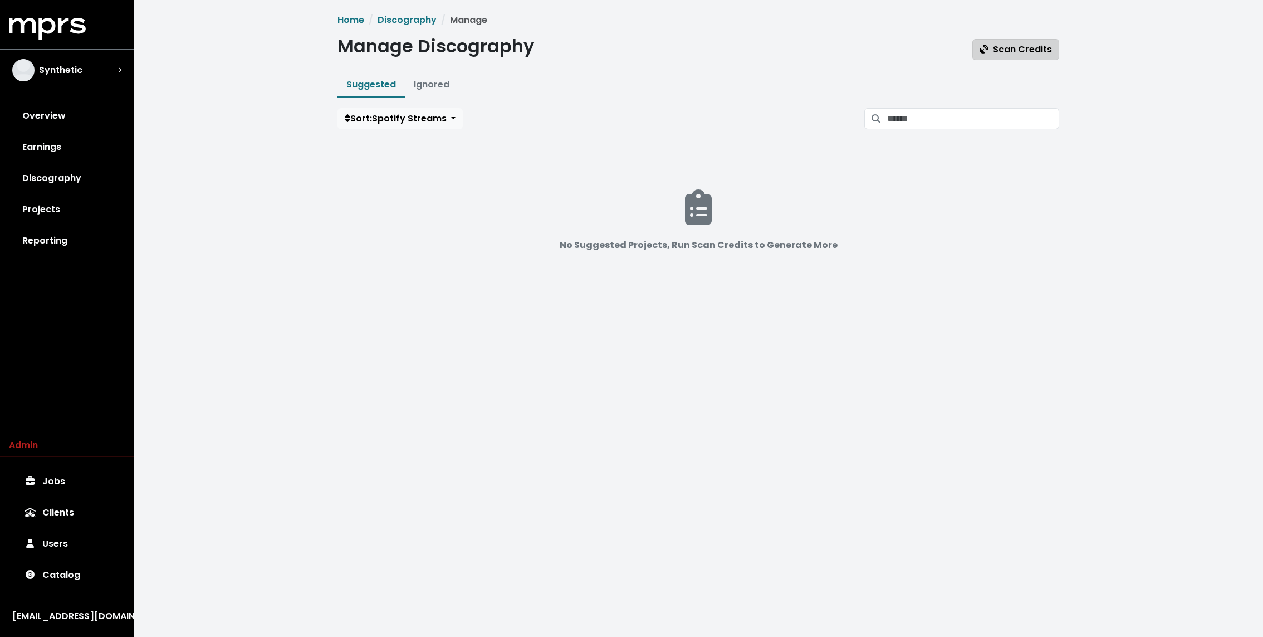
drag, startPoint x: 265, startPoint y: 154, endPoint x: 1007, endPoint y: 56, distance: 748.1
click at [1007, 56] on button "Scan Credits" at bounding box center [1015, 49] width 87 height 21
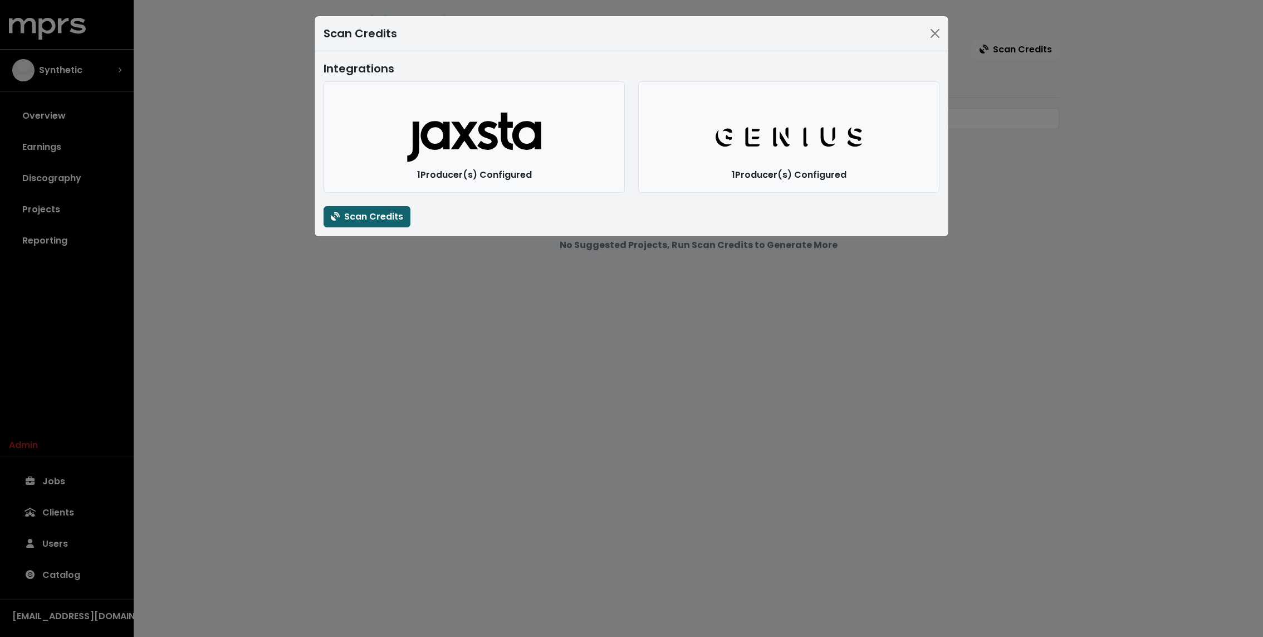
click at [342, 219] on span "Scan Credits" at bounding box center [367, 216] width 72 height 13
click at [280, 221] on div "Scan Credits Integrations Jaxsta Logo 1 Producer(s) Configured Genius Logo 1 Pr…" at bounding box center [631, 318] width 1263 height 637
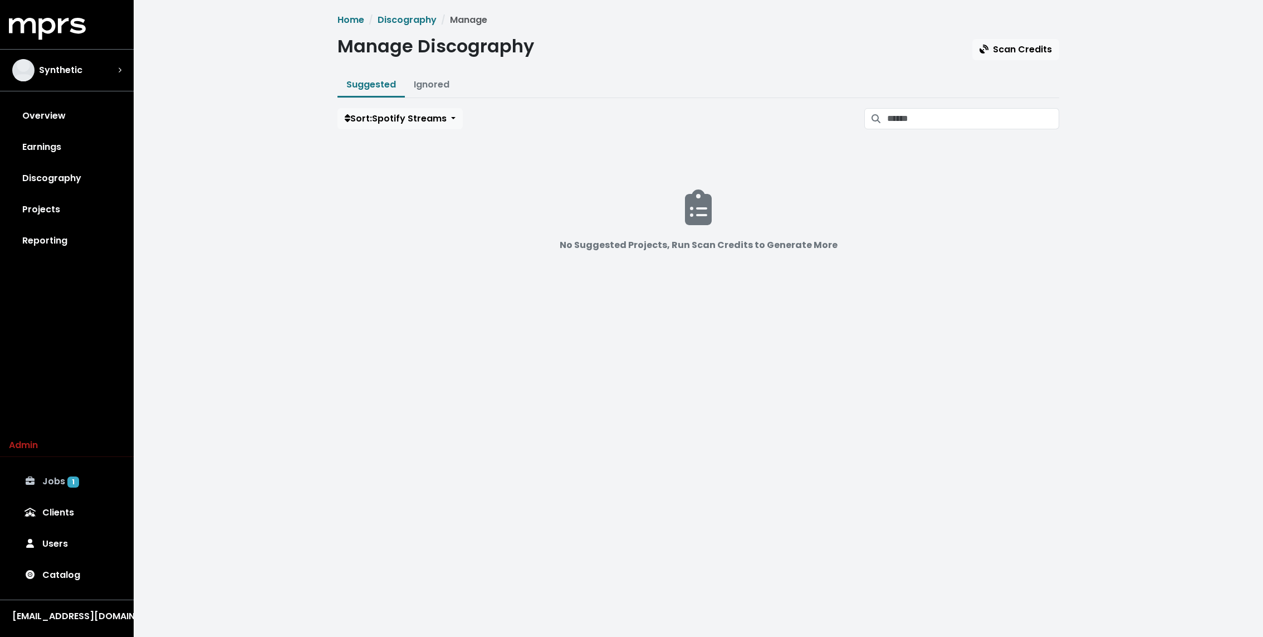
click at [79, 487] on link "Jobs 1" at bounding box center [67, 481] width 116 height 31
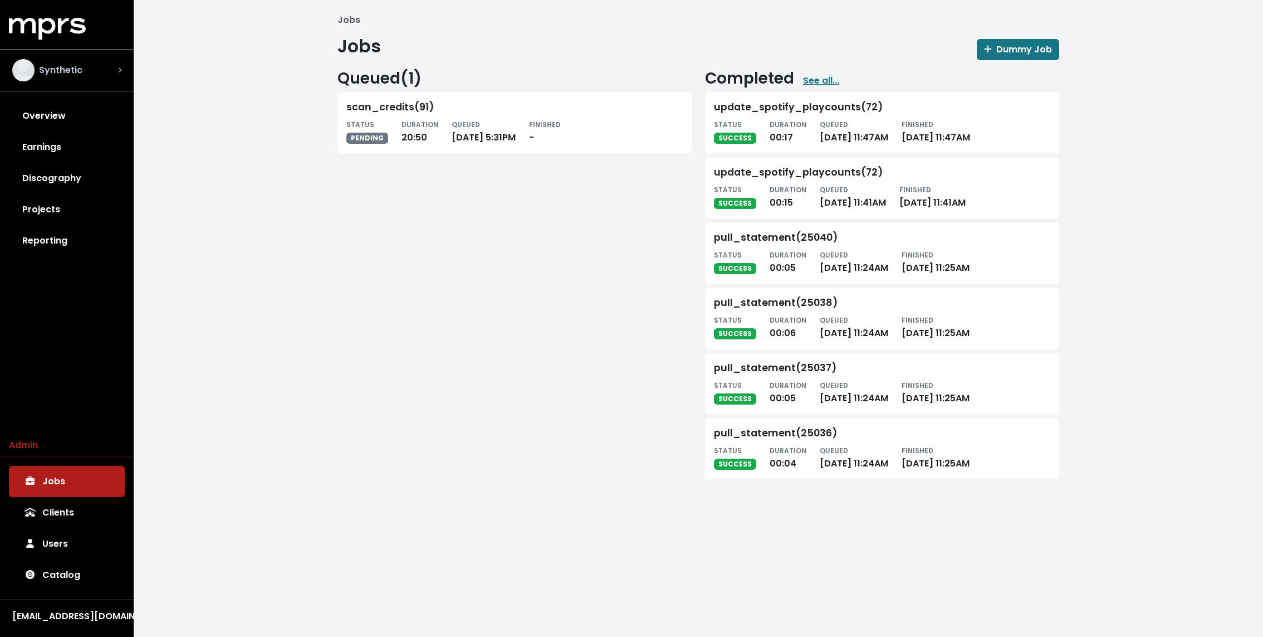
click at [92, 76] on div "Synthetic" at bounding box center [66, 70] width 109 height 22
click at [130, 87] on button "Synthetic" at bounding box center [67, 70] width 134 height 42
click at [110, 71] on div "Synthetic" at bounding box center [66, 70] width 109 height 22
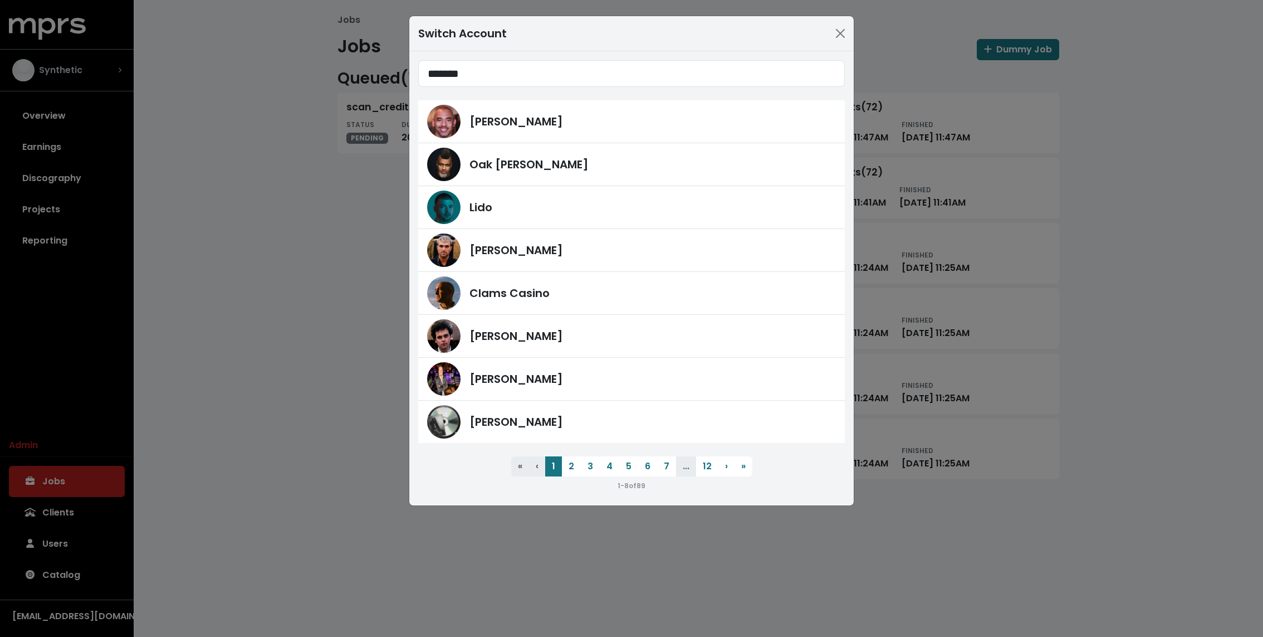
type input "*******"
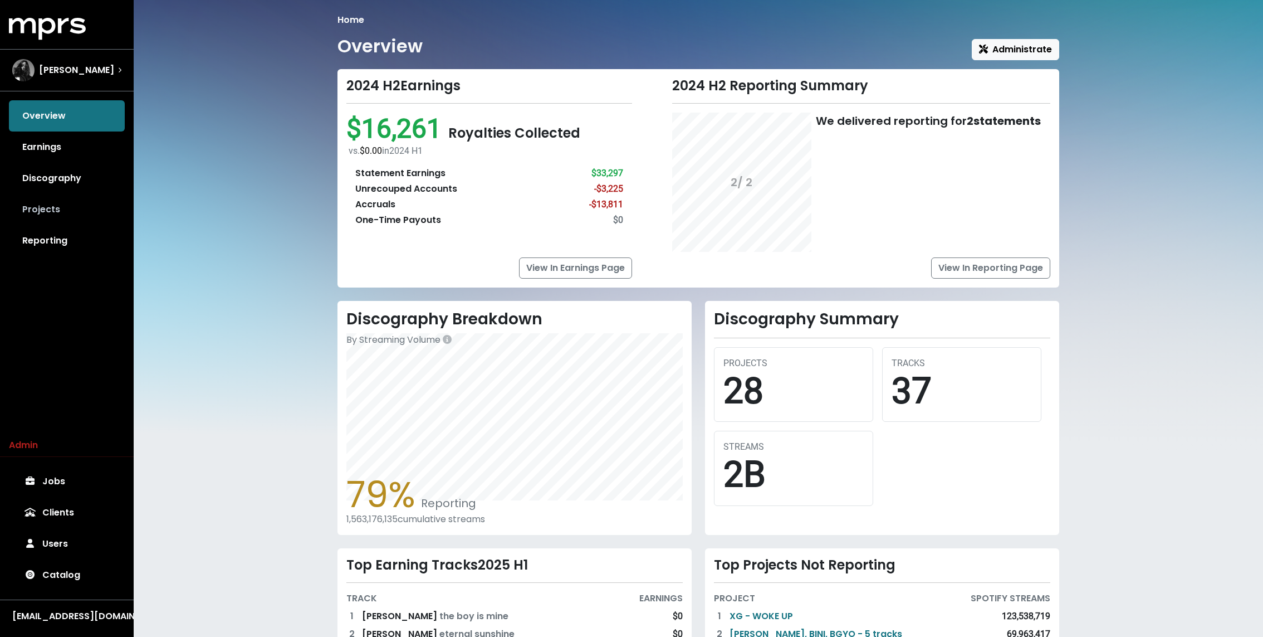
click at [60, 219] on link "Projects" at bounding box center [67, 209] width 116 height 31
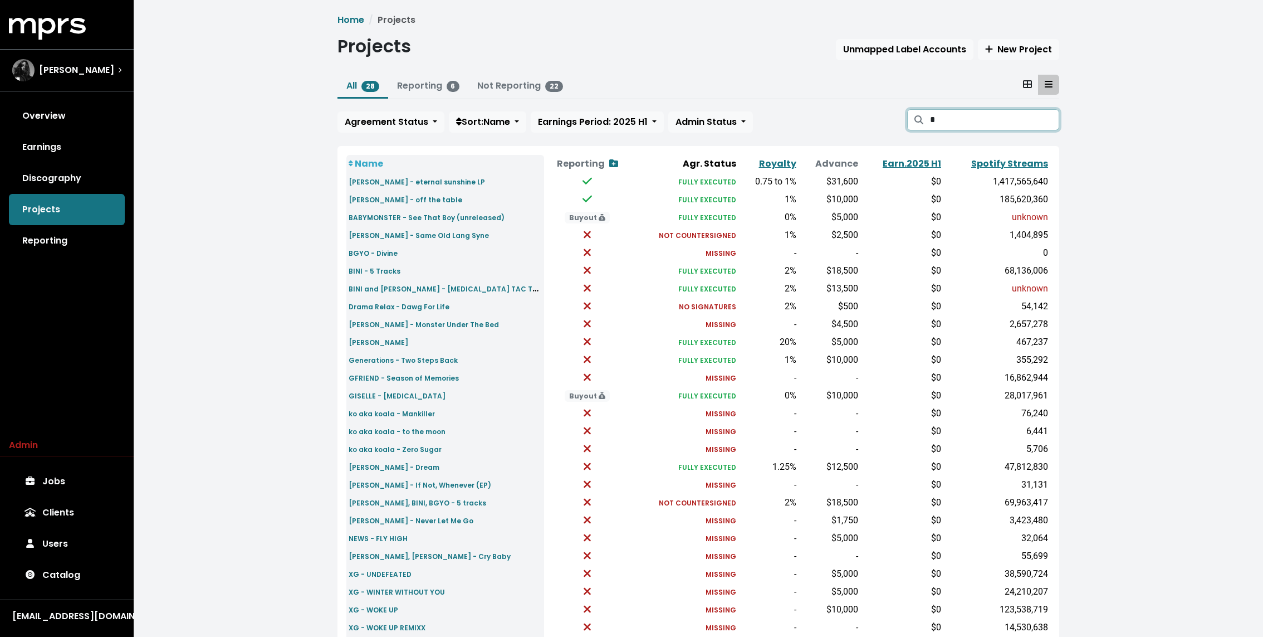
click at [946, 114] on input "*" at bounding box center [994, 119] width 129 height 21
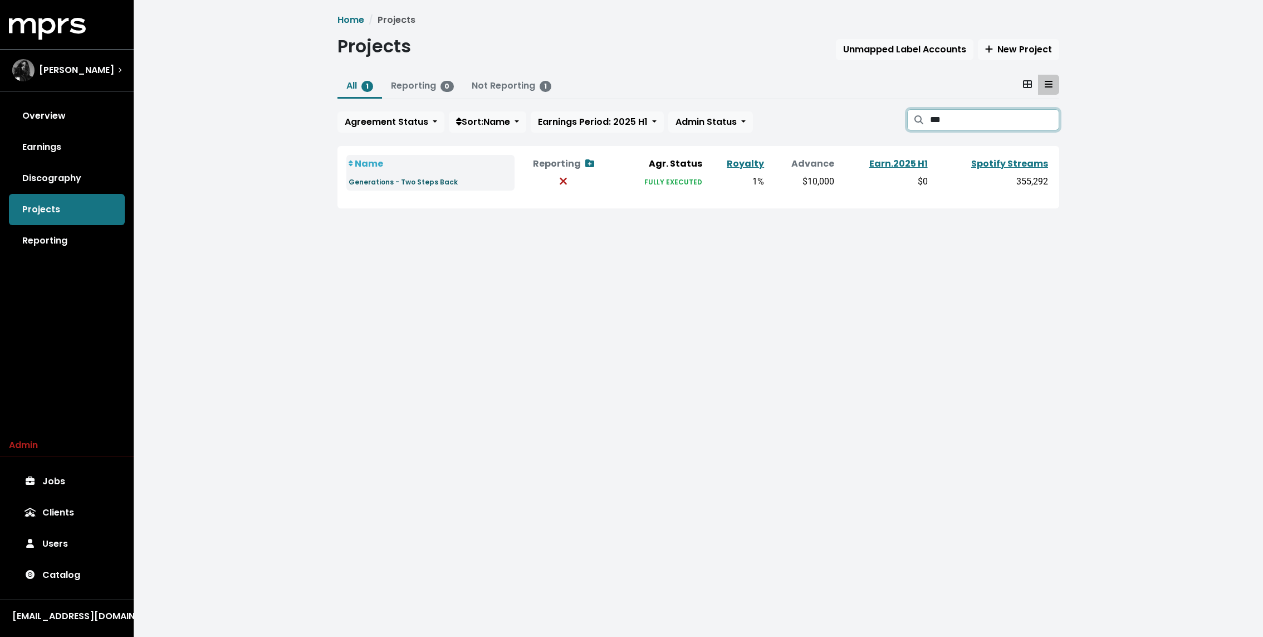
type input "***"
click at [432, 182] on small "Generations - Two Steps Back" at bounding box center [403, 181] width 109 height 9
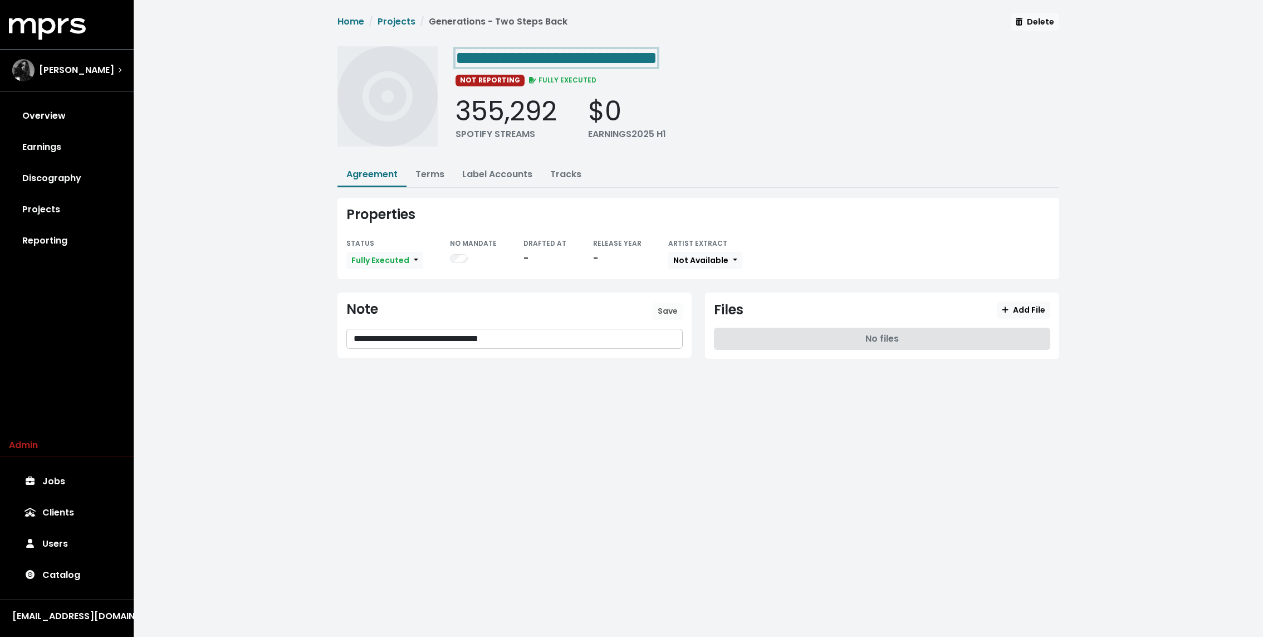
click at [551, 38] on span "**********" at bounding box center [698, 83] width 722 height 141
